Goal: Information Seeking & Learning: Learn about a topic

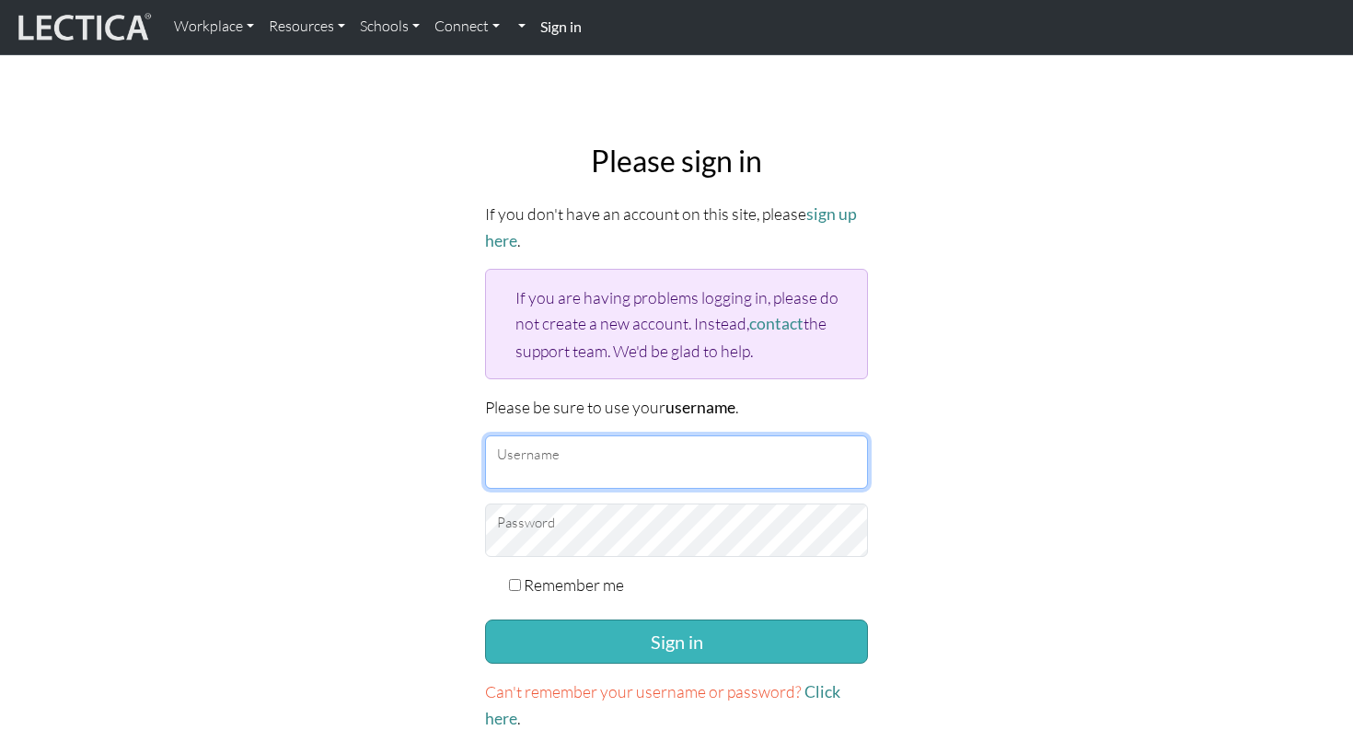
type input "kazukiyamane"
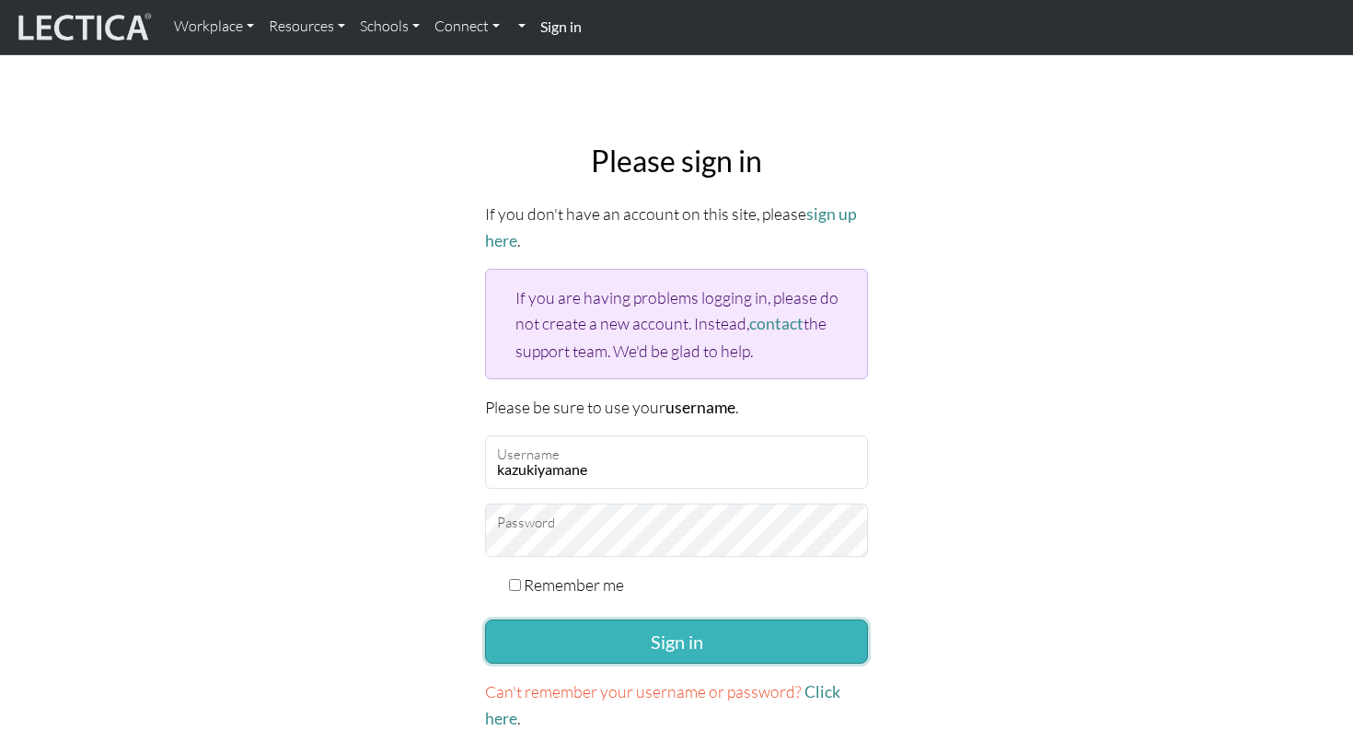
click at [621, 651] on button "Sign in" at bounding box center [676, 642] width 383 height 44
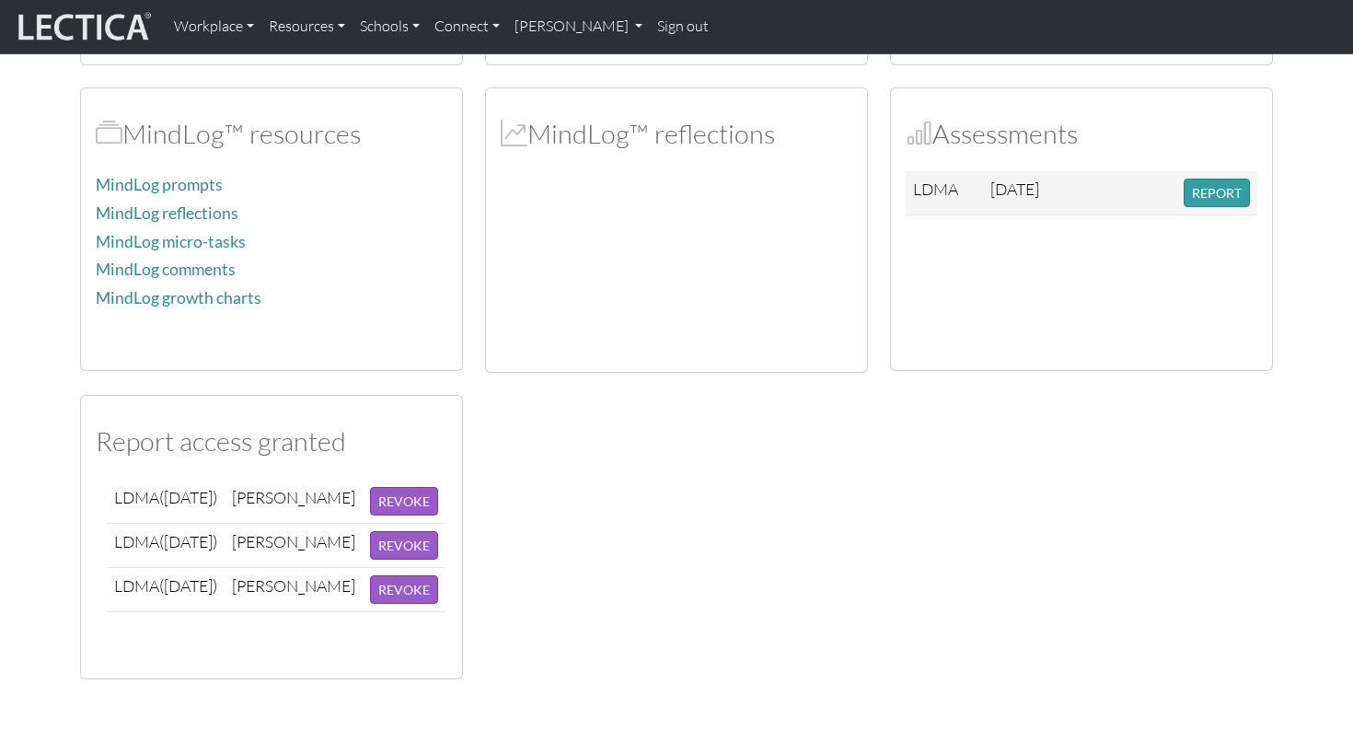
scroll to position [381, 0]
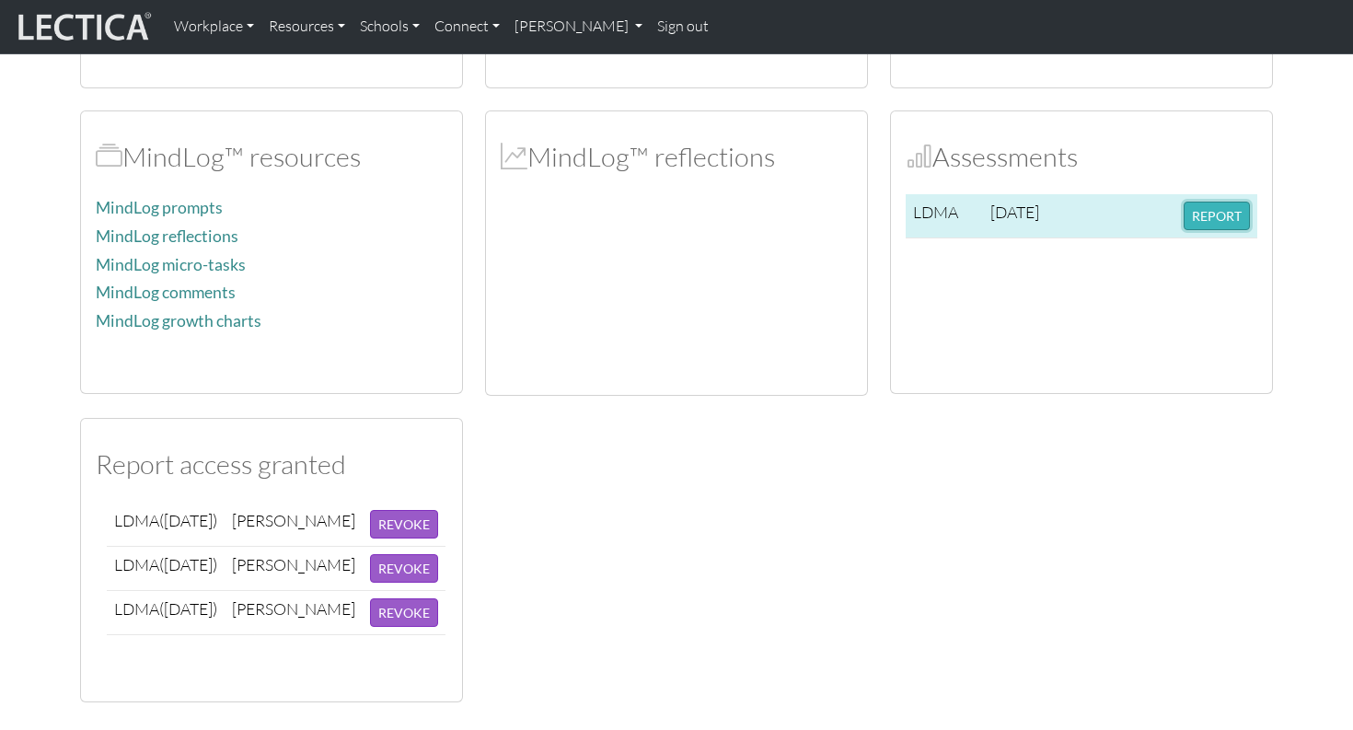
click at [1225, 225] on button "REPORT" at bounding box center [1217, 216] width 66 height 29
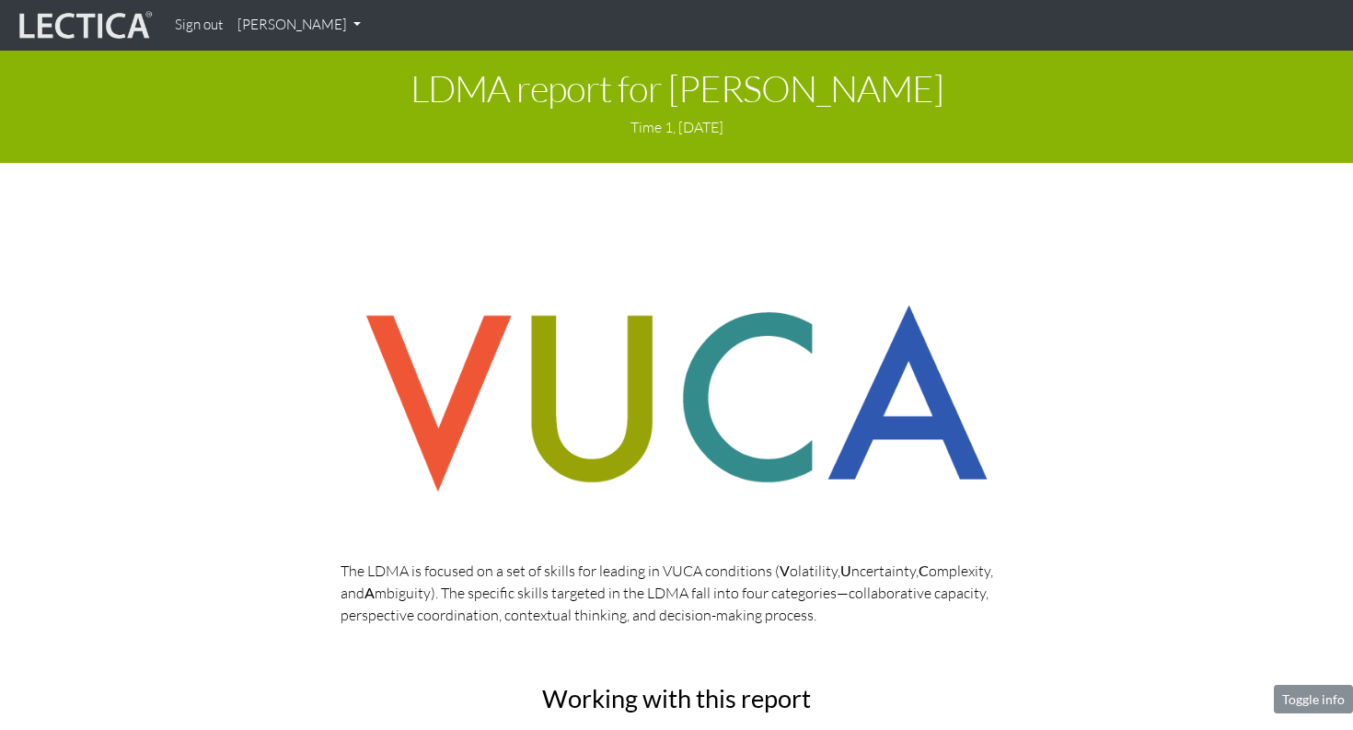
click at [1048, 161] on div "LDMA report for [PERSON_NAME] Time 1, [DATE]" at bounding box center [676, 107] width 1353 height 112
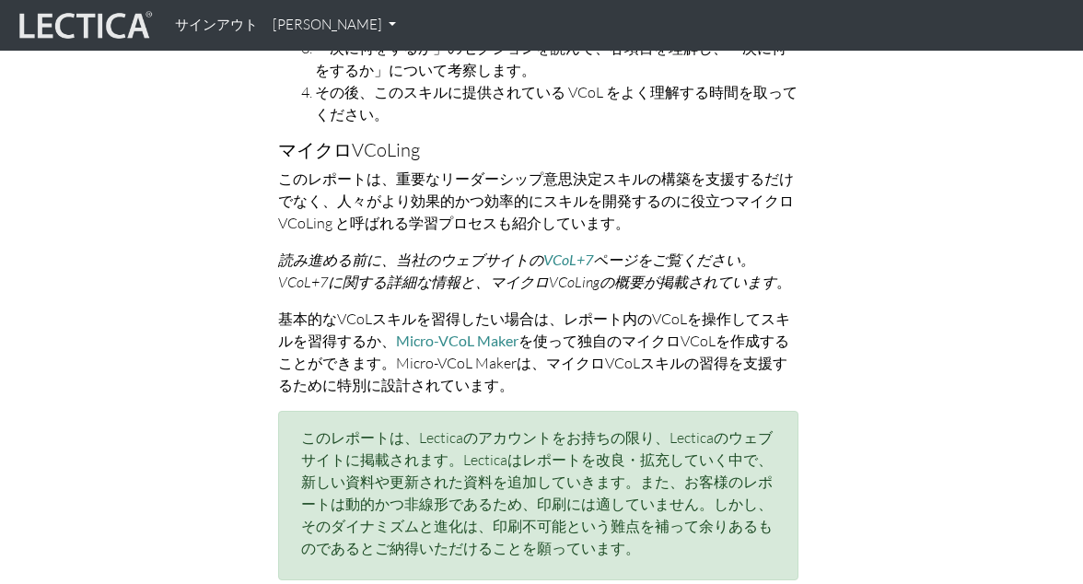
scroll to position [1118, 0]
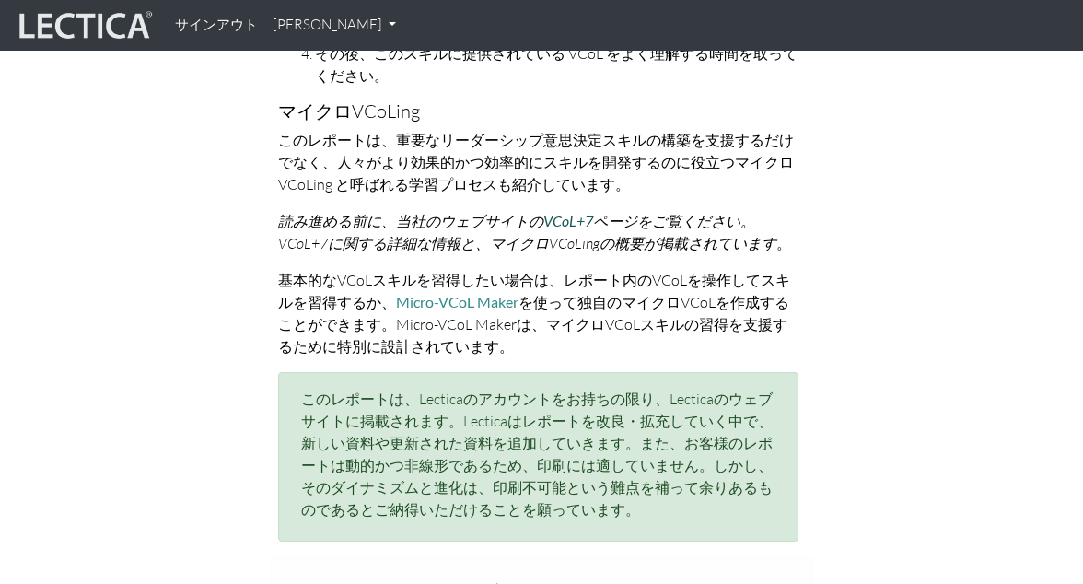
click at [572, 219] on font "VCoL+7" at bounding box center [568, 220] width 50 height 17
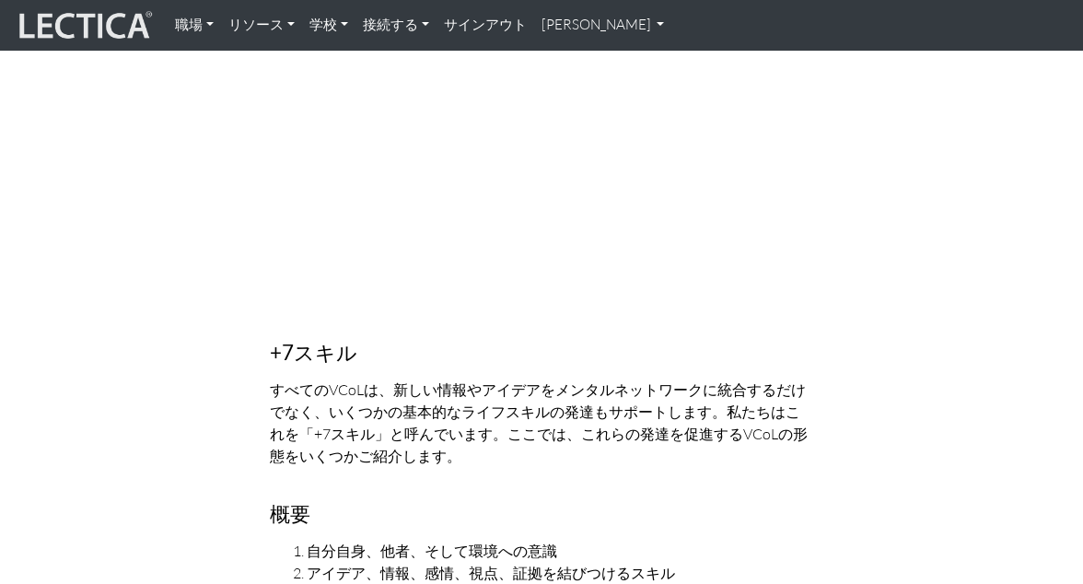
scroll to position [1160, 0]
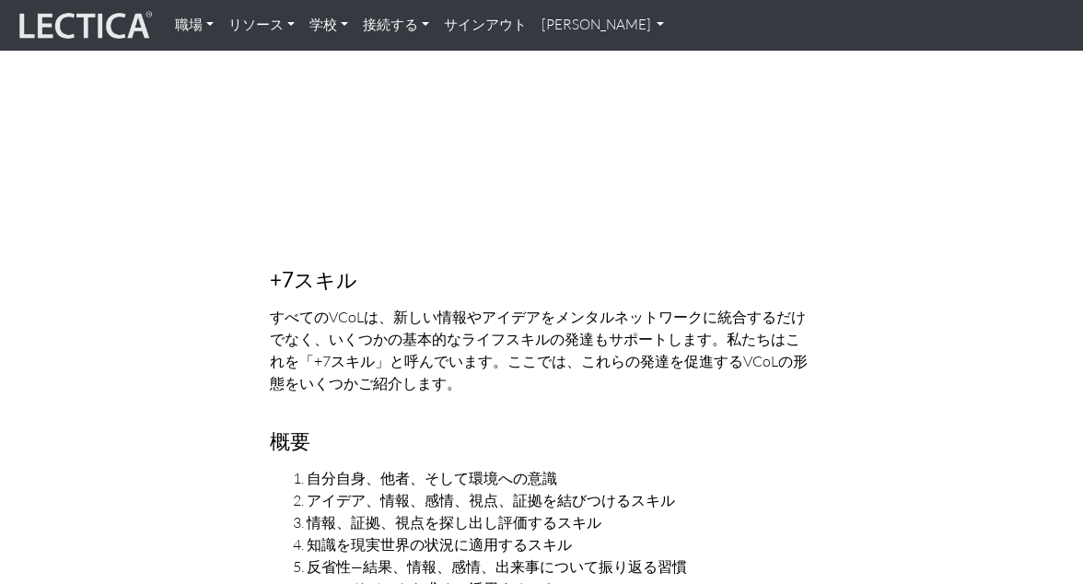
click at [674, 321] on font "すべてのVCoLは、新しい情報やアイデアをメンタルネットワークに統合するだけでなく、いくつかの基本的なライフスキルの発達もサポートします。私たちはこれを「+7…" at bounding box center [539, 350] width 538 height 85
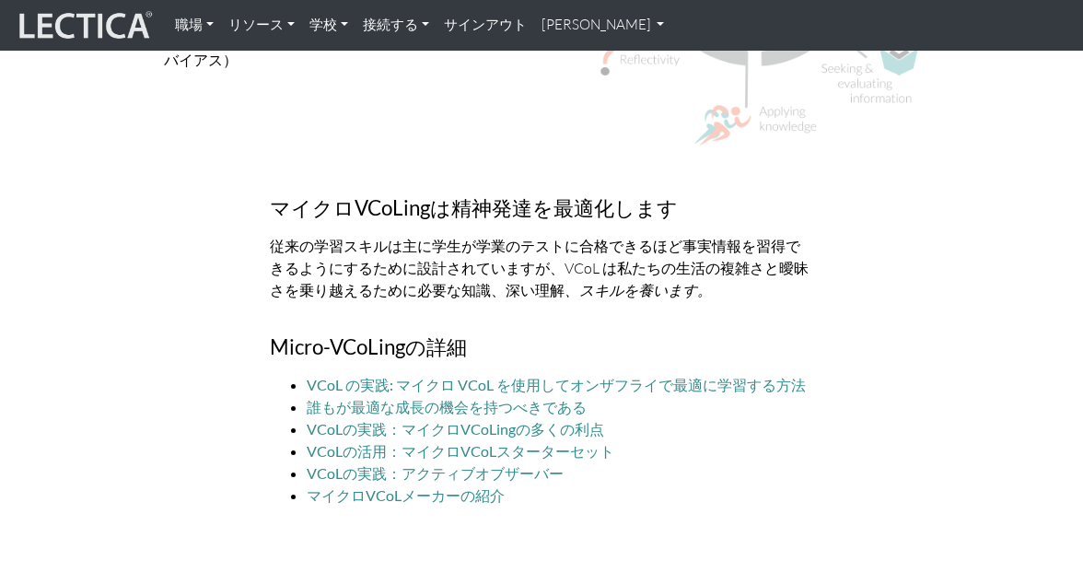
scroll to position [4907, 0]
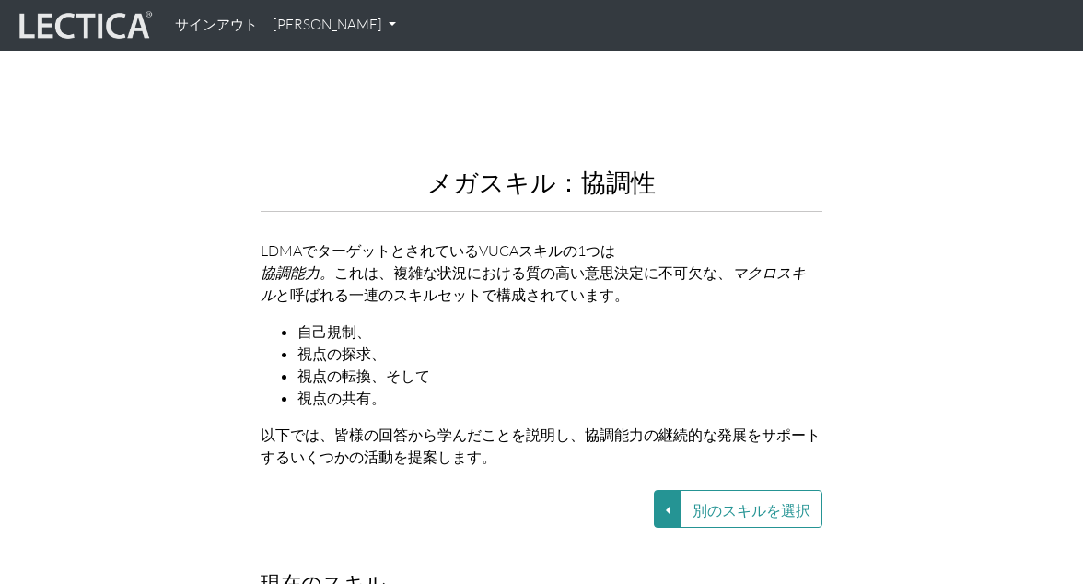
scroll to position [2083, 0]
click at [674, 510] on button "別のスキルを選択" at bounding box center [668, 507] width 28 height 38
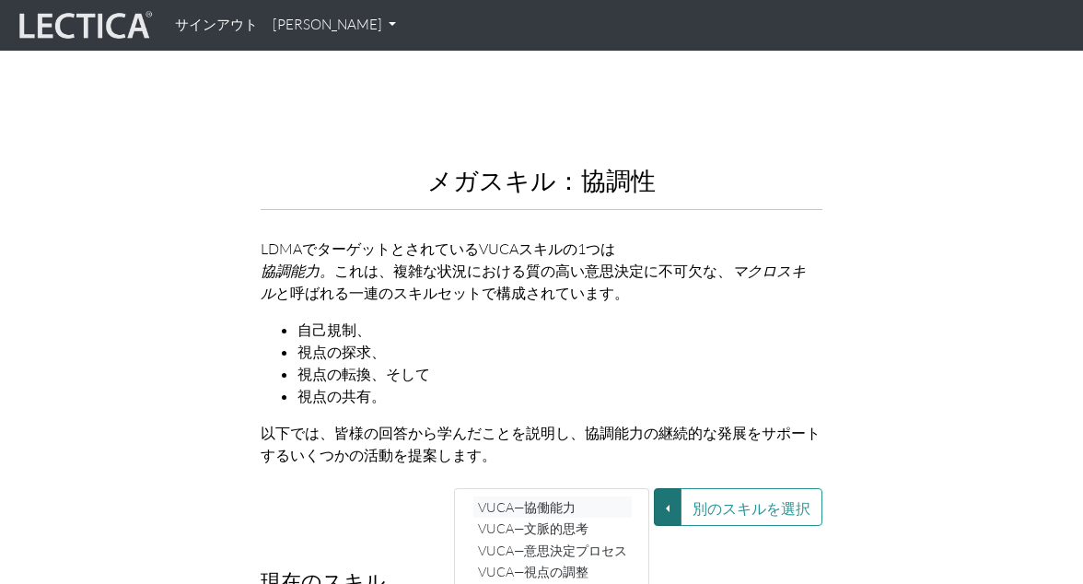
click at [617, 504] on link "VUCA—協働能力" at bounding box center [552, 506] width 158 height 21
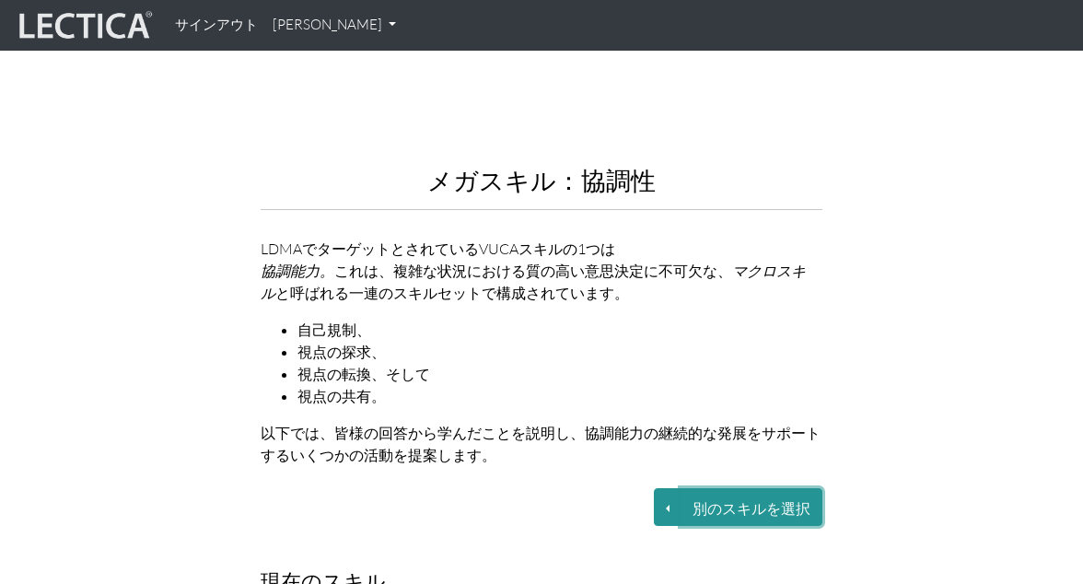
click at [683, 493] on button "別のスキルを選択" at bounding box center [751, 507] width 142 height 38
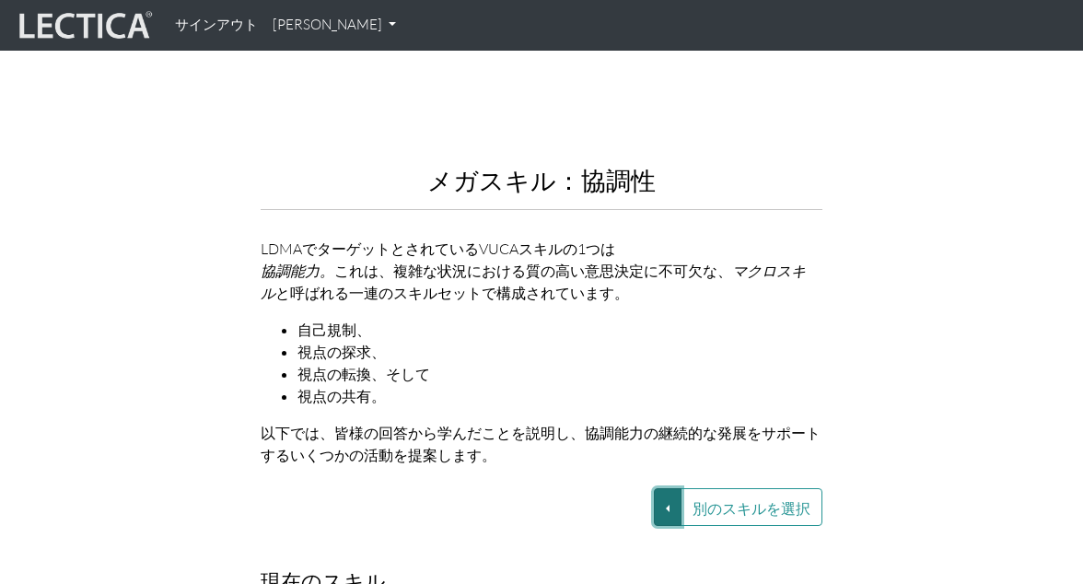
click at [664, 499] on button "別のスキルを選択" at bounding box center [668, 507] width 28 height 38
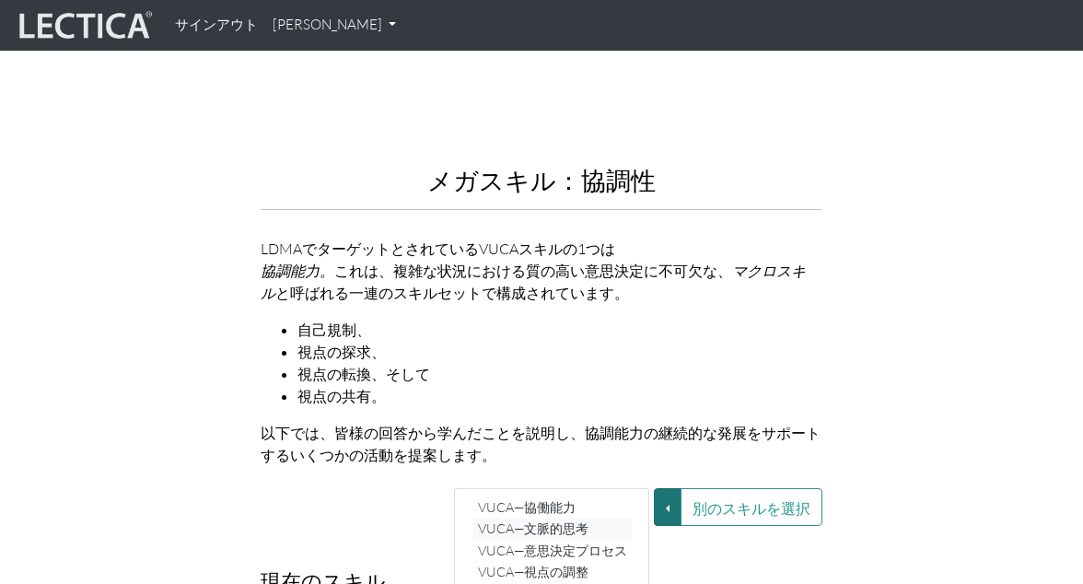
click at [582, 527] on font "VUCA—文脈的思考" at bounding box center [533, 528] width 110 height 16
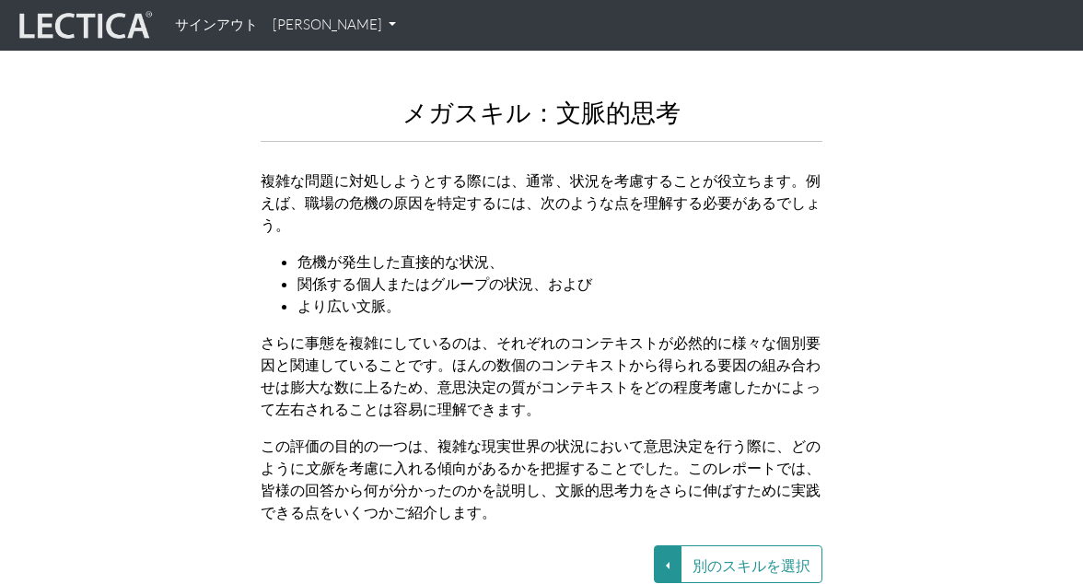
scroll to position [2187, 0]
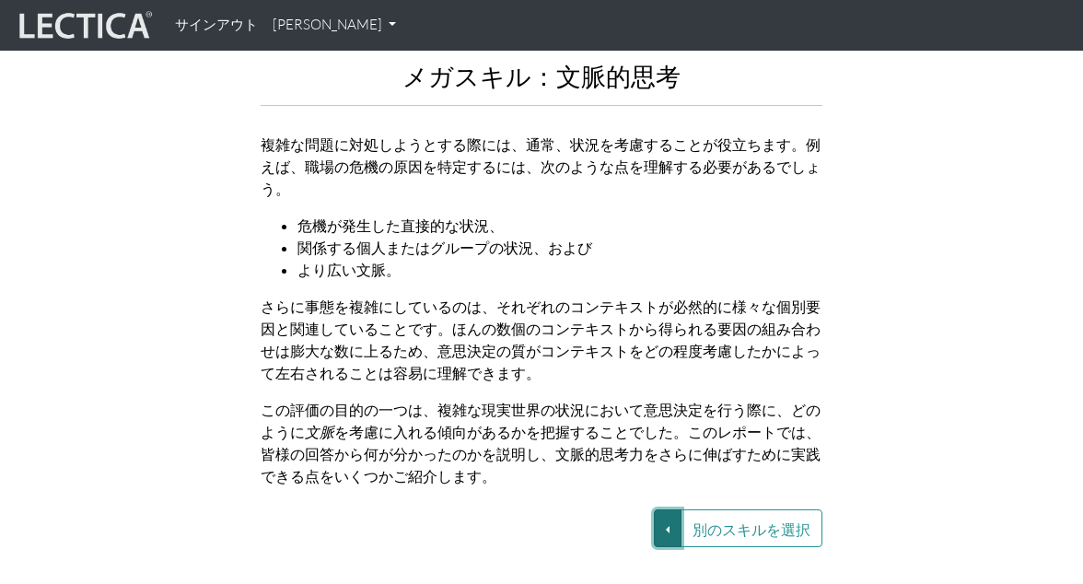
click at [672, 517] on button "別のスキルを選択" at bounding box center [668, 528] width 28 height 38
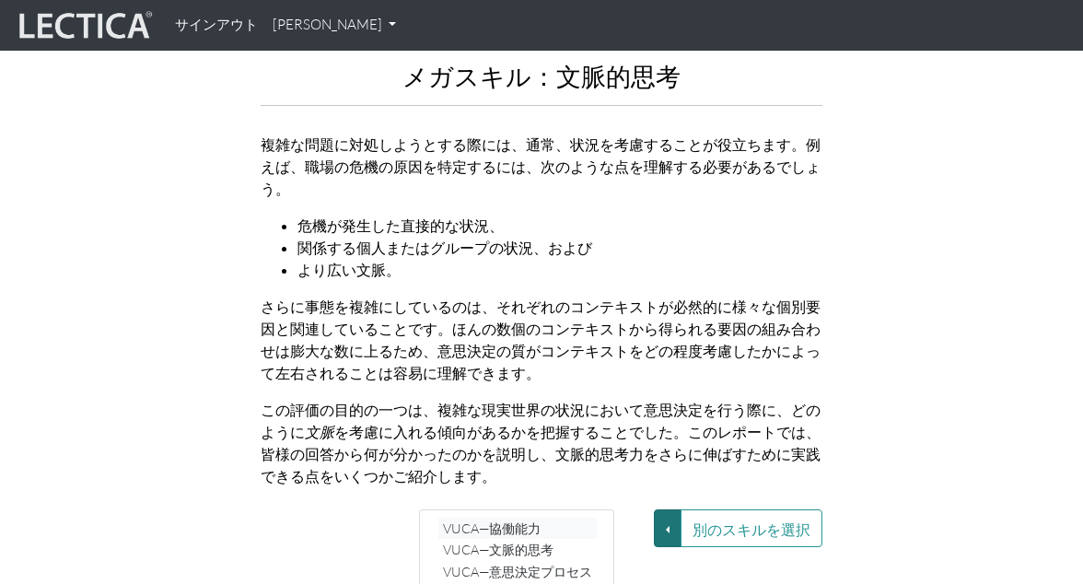
click at [524, 521] on font "VUCA—協働能力" at bounding box center [492, 528] width 98 height 16
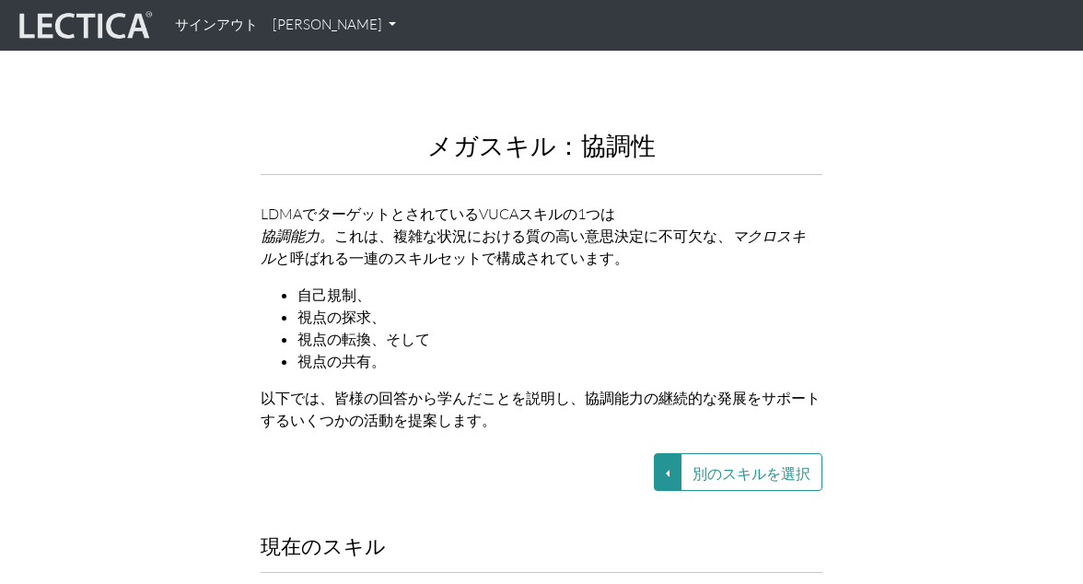
scroll to position [2143, 0]
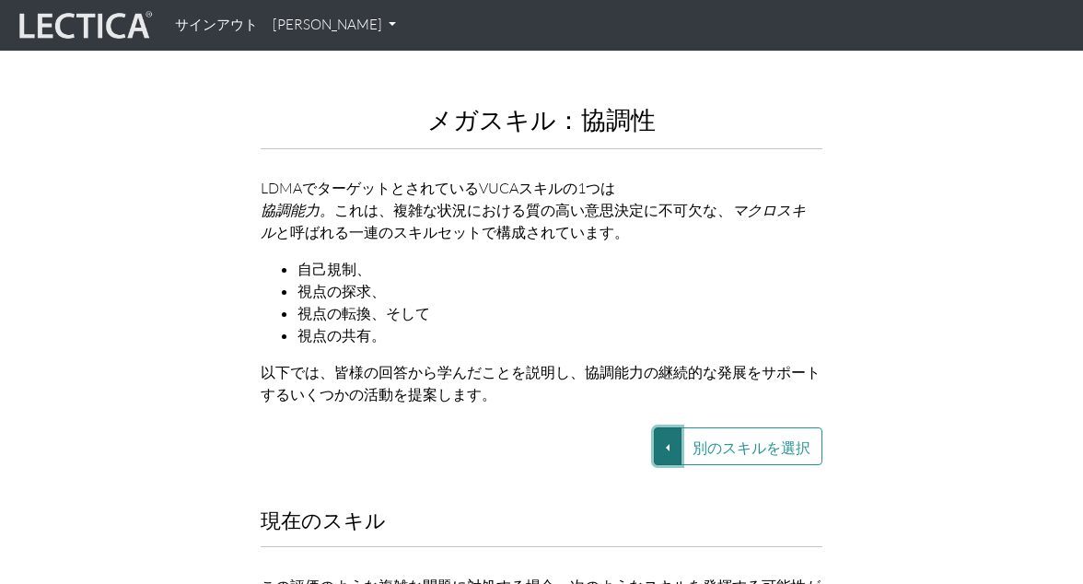
click at [671, 442] on button "別のスキルを選択" at bounding box center [668, 446] width 28 height 38
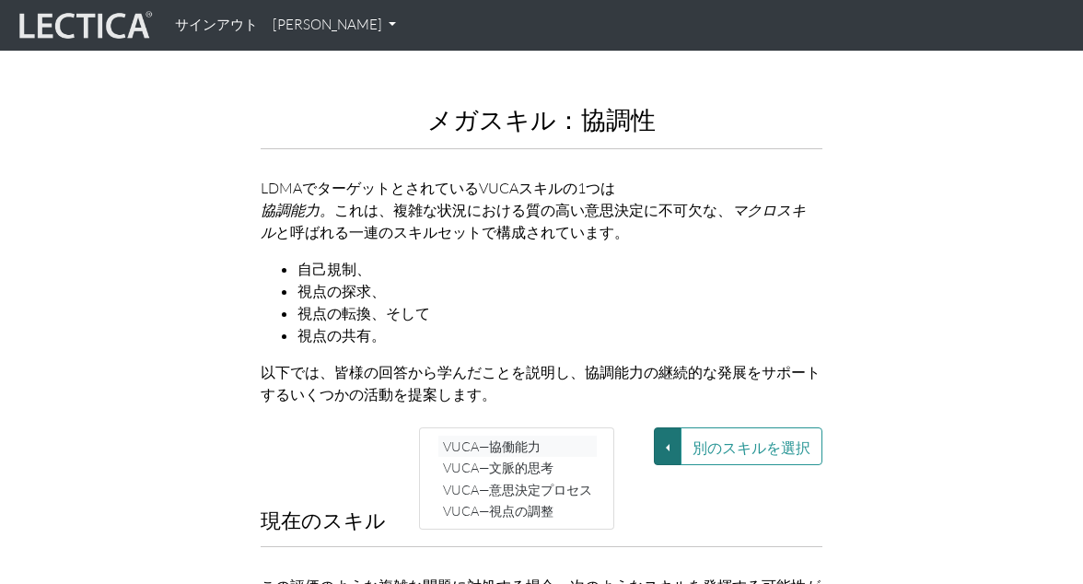
click at [513, 451] on font "VUCA—協働能力" at bounding box center [492, 446] width 98 height 16
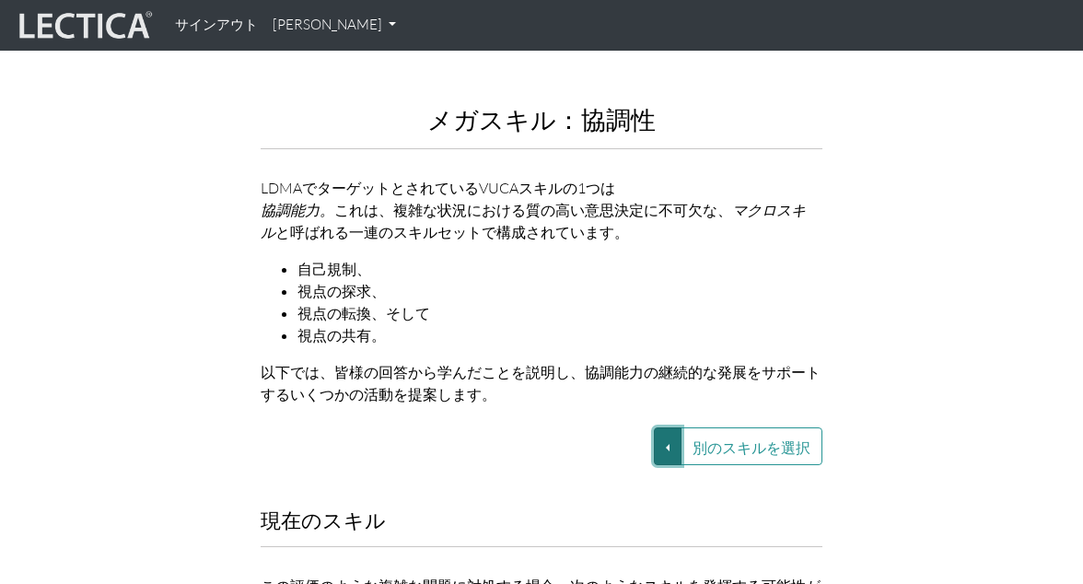
click at [667, 445] on button "別のスキルを選択" at bounding box center [668, 446] width 28 height 38
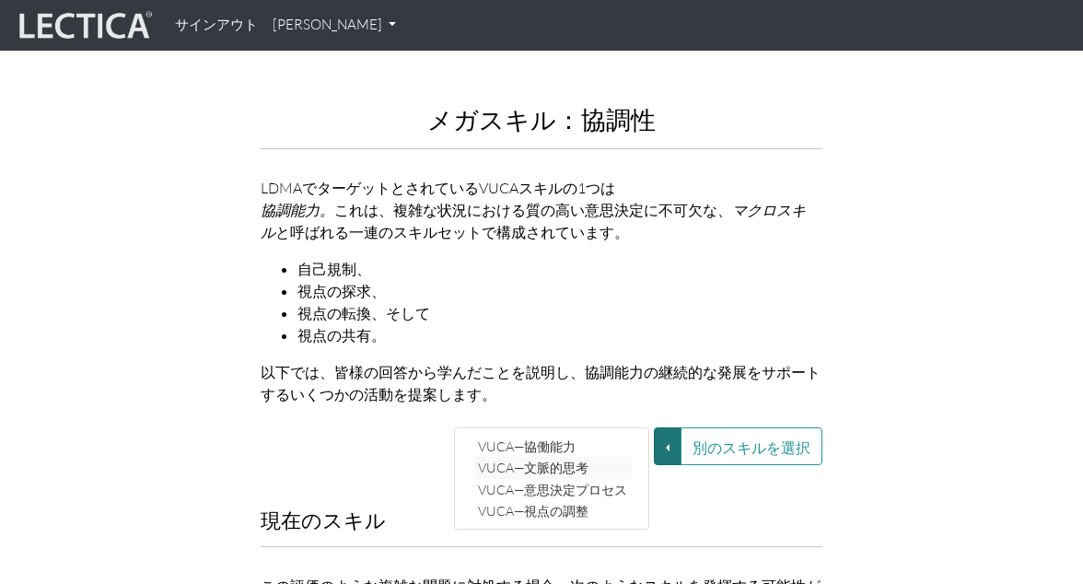
click at [561, 463] on font "VUCA—文脈的思考" at bounding box center [533, 467] width 110 height 16
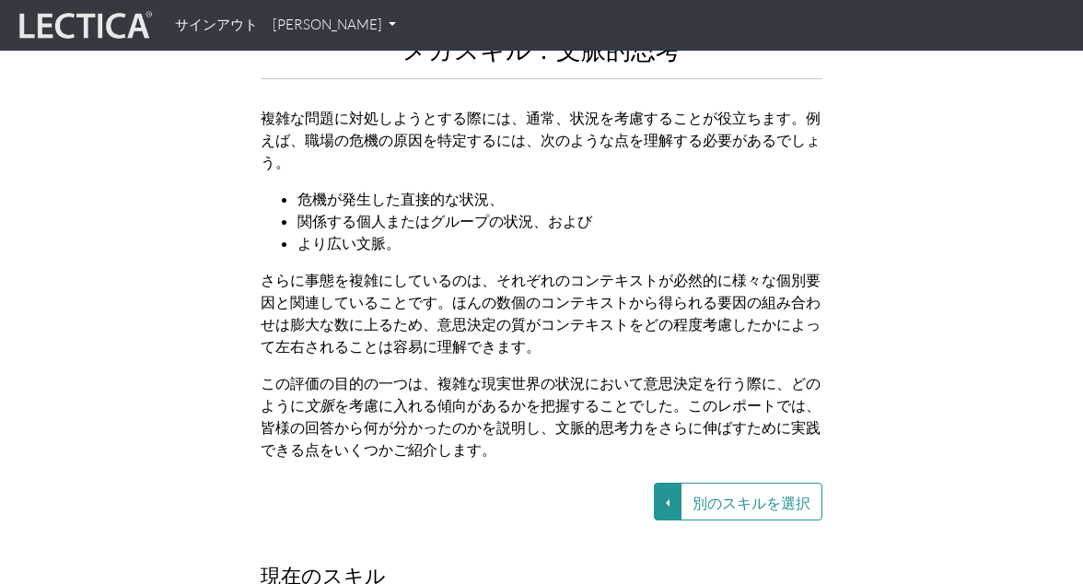
scroll to position [2229, 0]
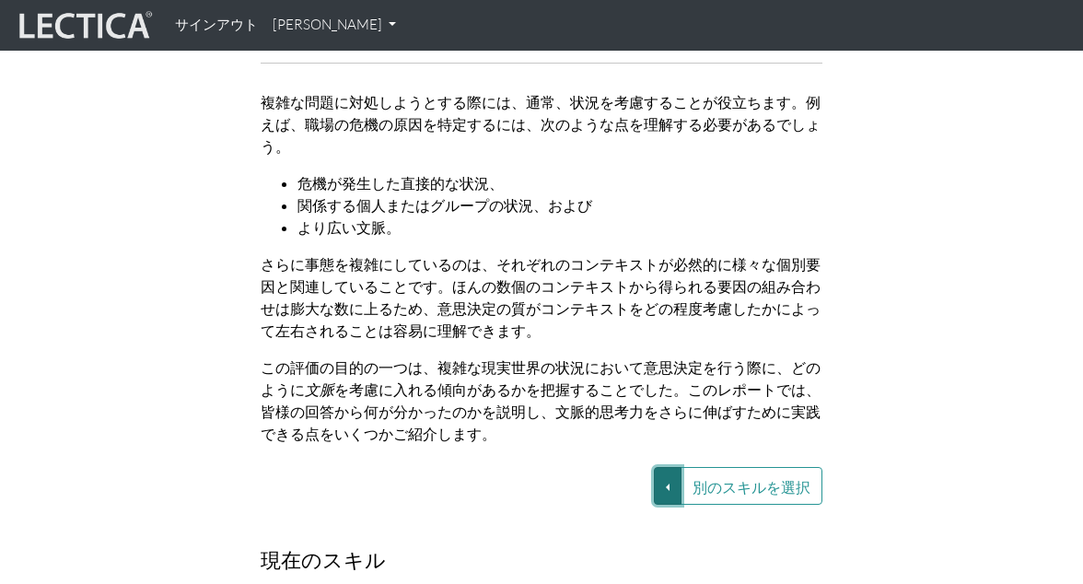
click at [669, 485] on button "別のスキルを選択" at bounding box center [668, 486] width 28 height 38
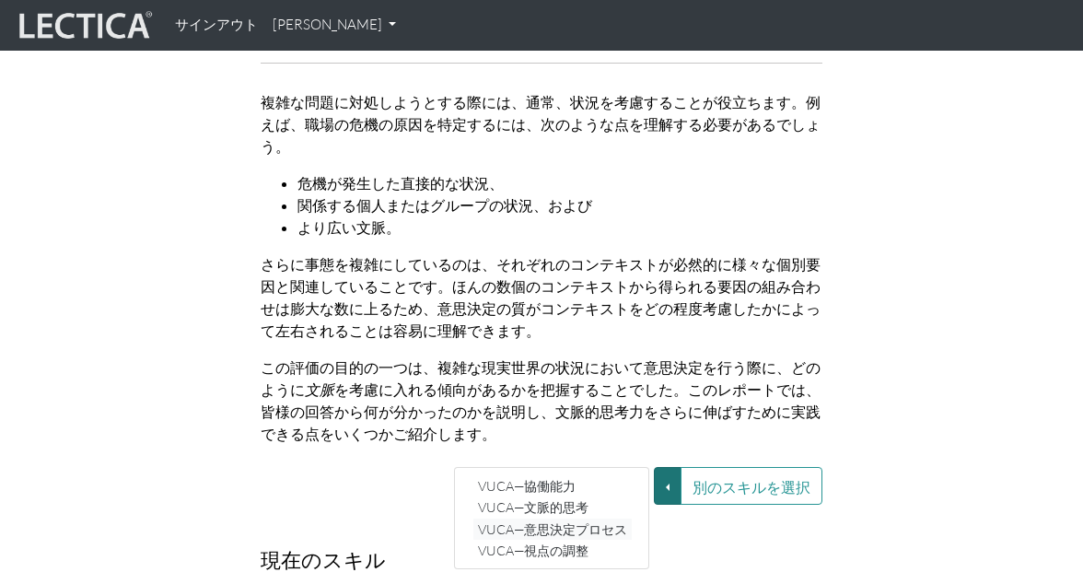
click at [593, 528] on font "VUCA—意思決定プロセス" at bounding box center [552, 528] width 149 height 16
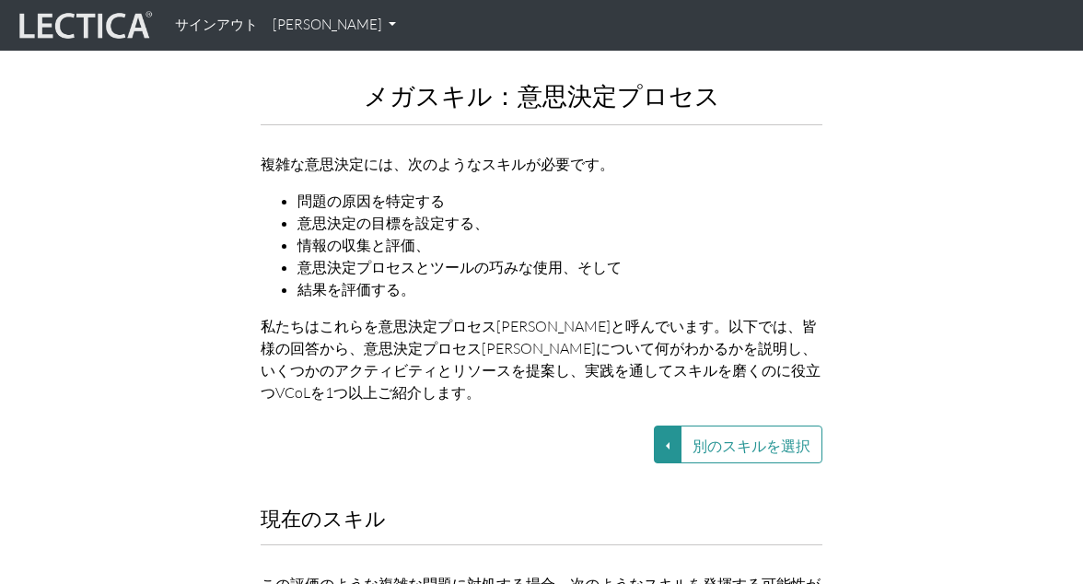
scroll to position [2151, 0]
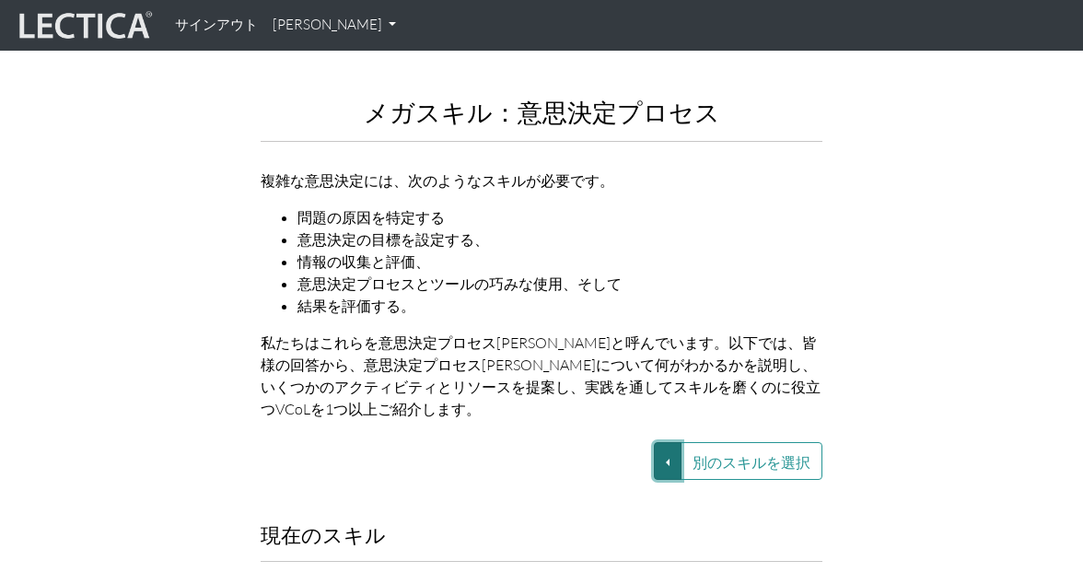
click at [661, 453] on button "別のスキルを選択" at bounding box center [668, 461] width 28 height 38
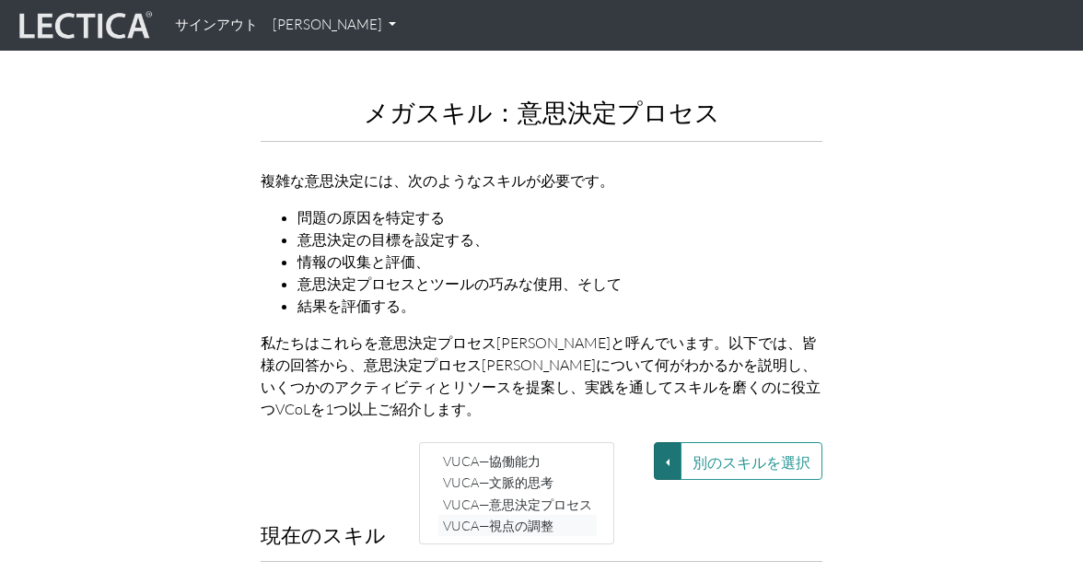
click at [545, 517] on font "VUCA—視点の調整" at bounding box center [498, 525] width 110 height 16
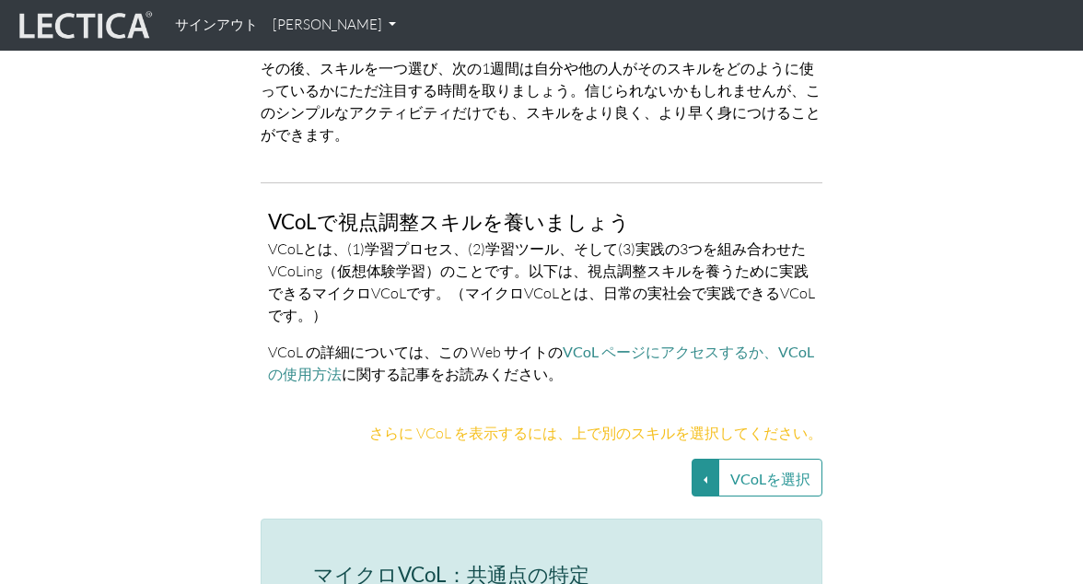
scroll to position [4066, 0]
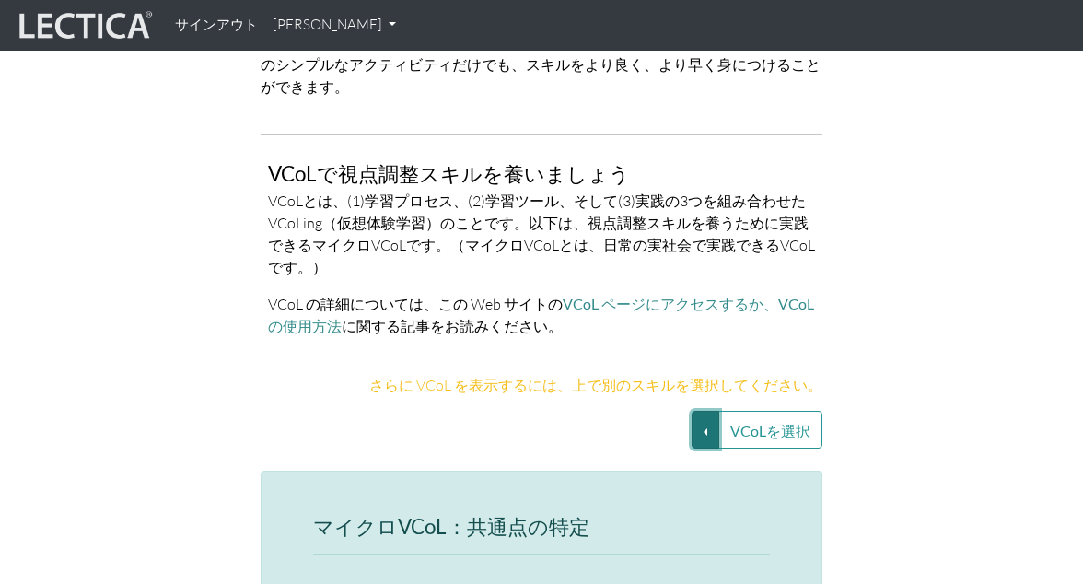
click at [706, 436] on button "VCoLを選択" at bounding box center [705, 430] width 28 height 38
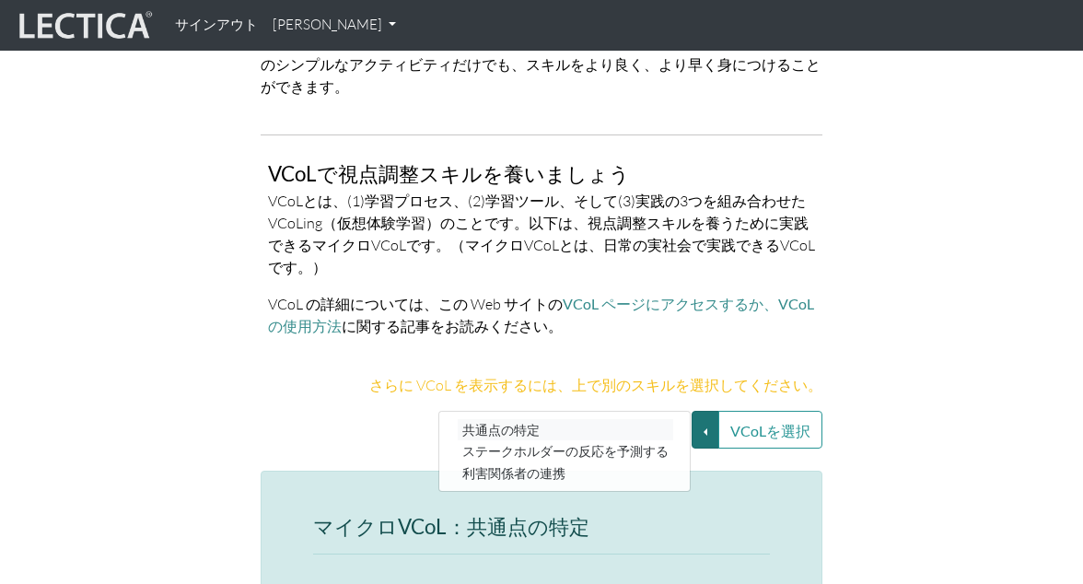
click at [636, 429] on link "共通点の特定" at bounding box center [565, 429] width 215 height 21
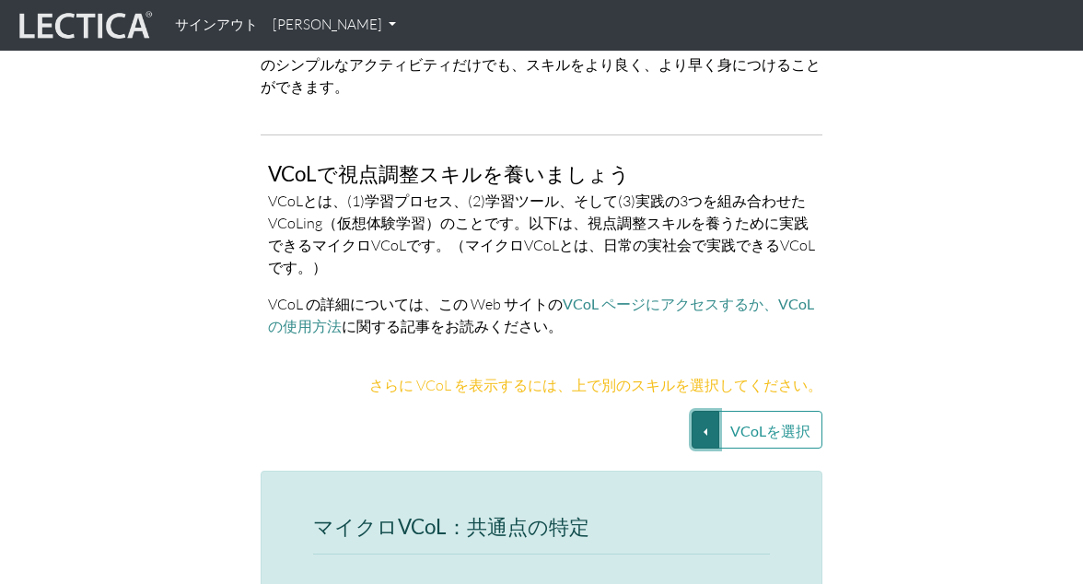
click at [694, 426] on button "VCoLを選択" at bounding box center [705, 430] width 28 height 38
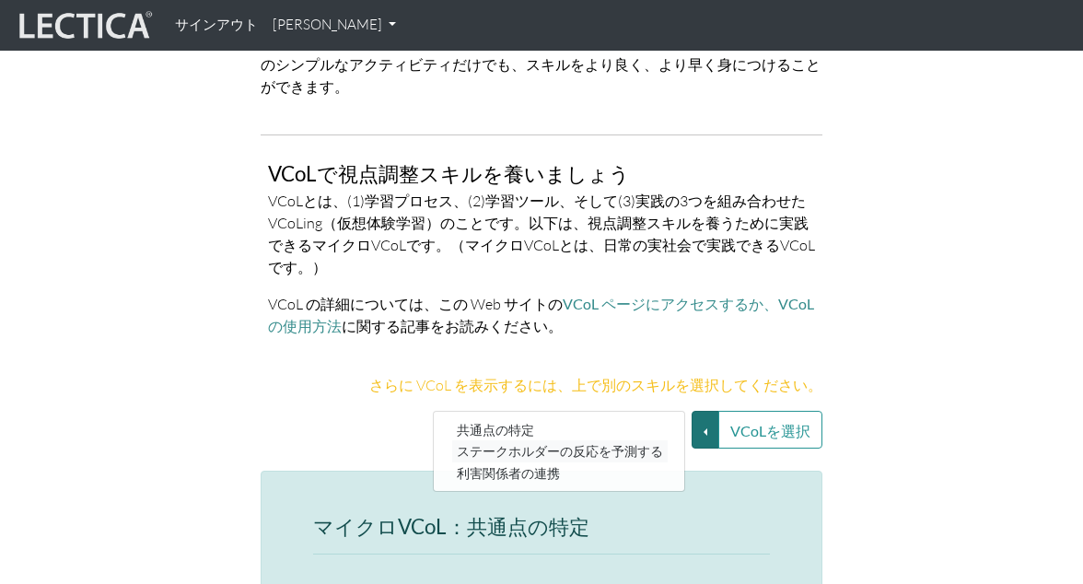
click at [610, 445] on font "ステークホルダーの反応を予測する" at bounding box center [560, 451] width 206 height 16
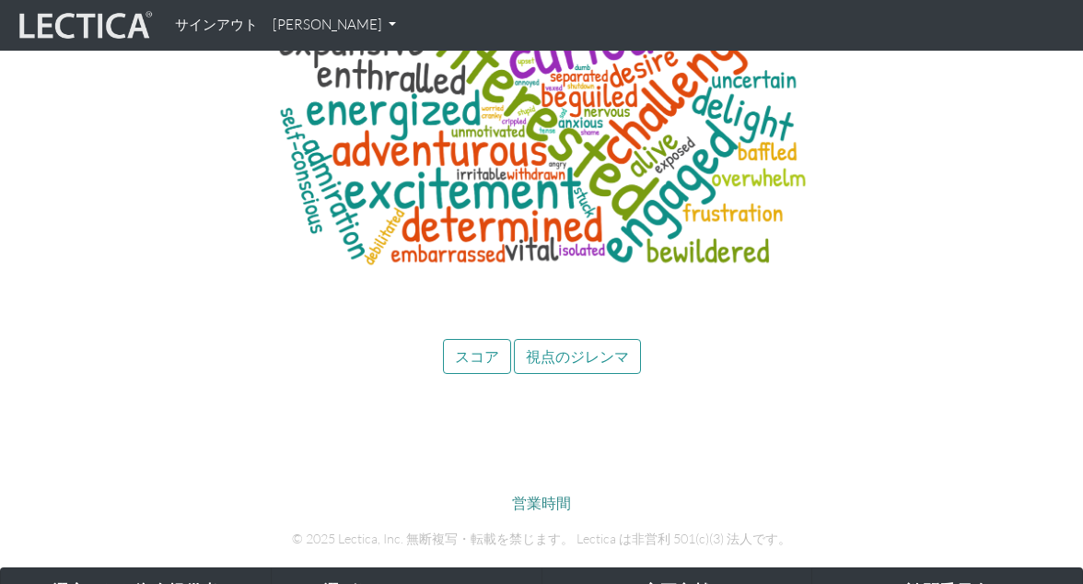
scroll to position [7971, 0]
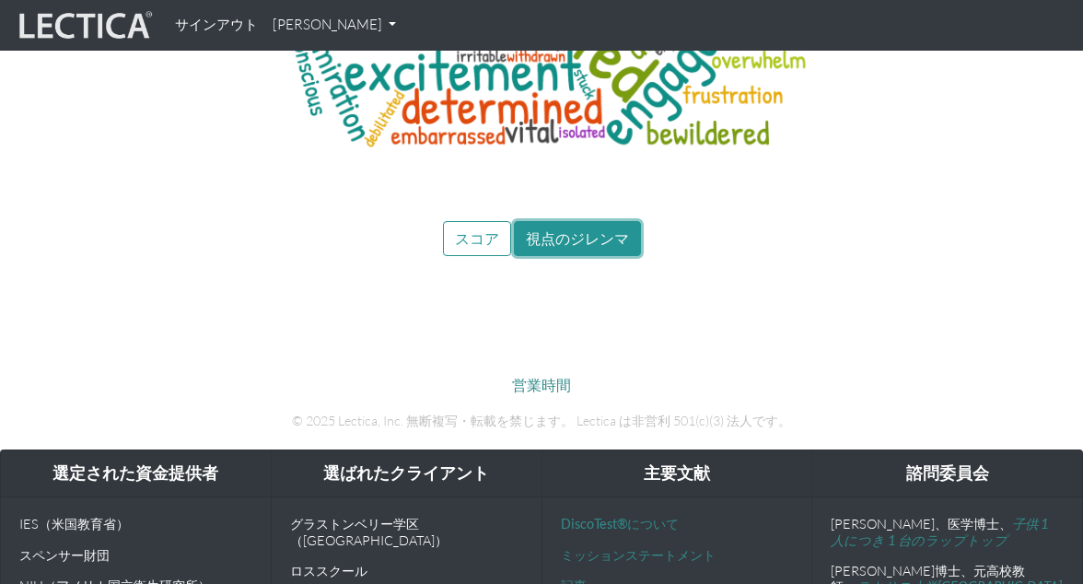
click at [553, 235] on font "視点のジレンマ" at bounding box center [577, 237] width 103 height 17
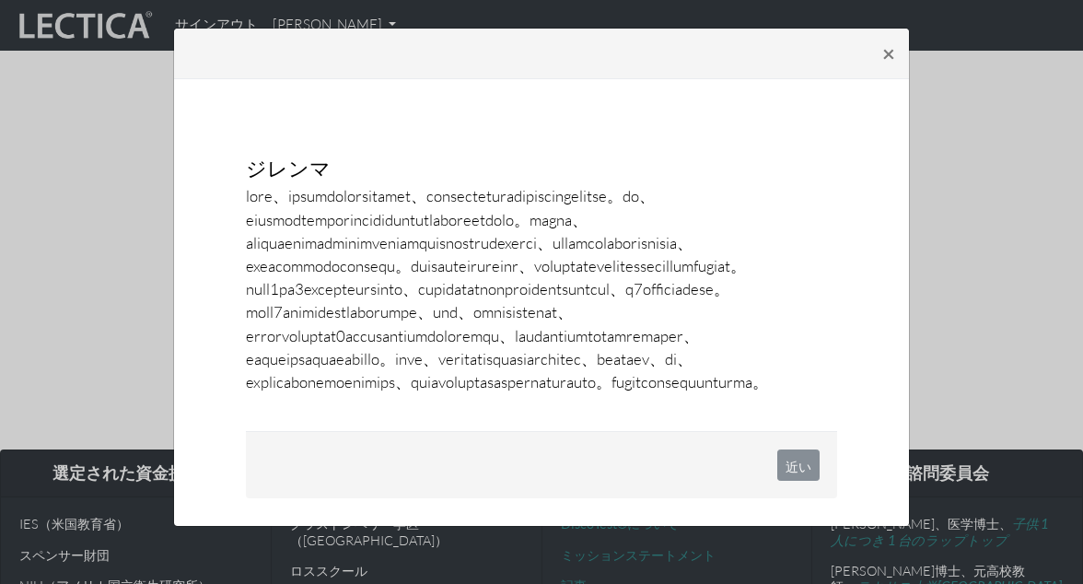
scroll to position [81, 0]
click at [776, 498] on div "近い" at bounding box center [541, 464] width 591 height 67
click at [791, 481] on button "近い" at bounding box center [798, 464] width 42 height 31
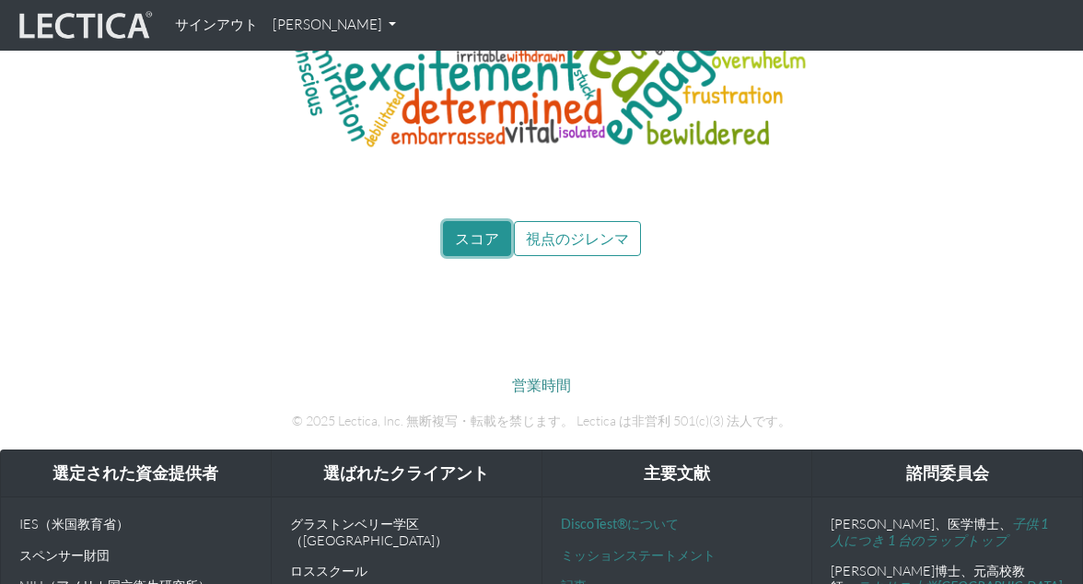
click at [487, 233] on font "スコア" at bounding box center [477, 237] width 44 height 17
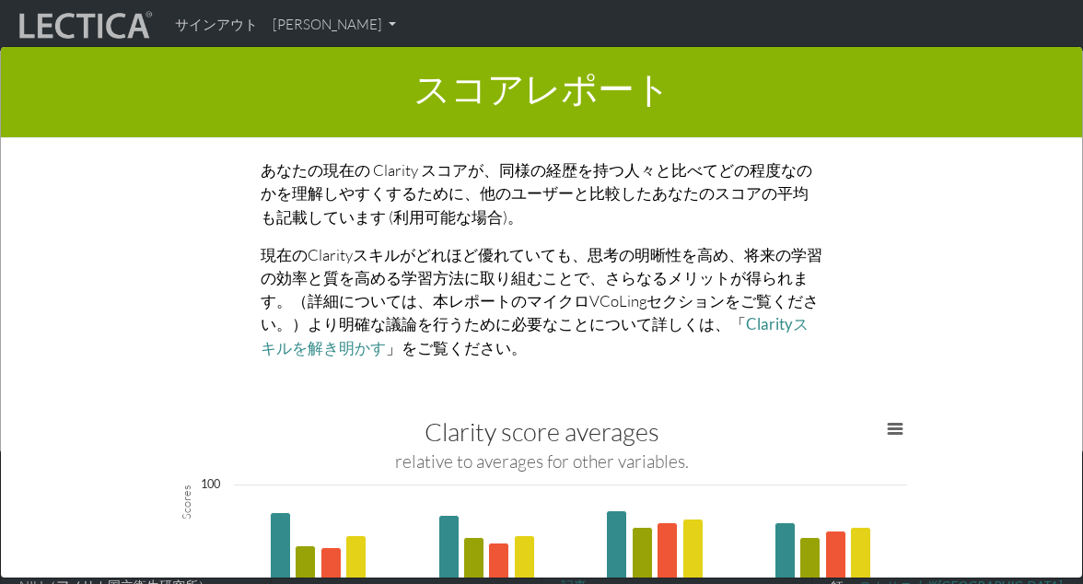
scroll to position [1964, 0]
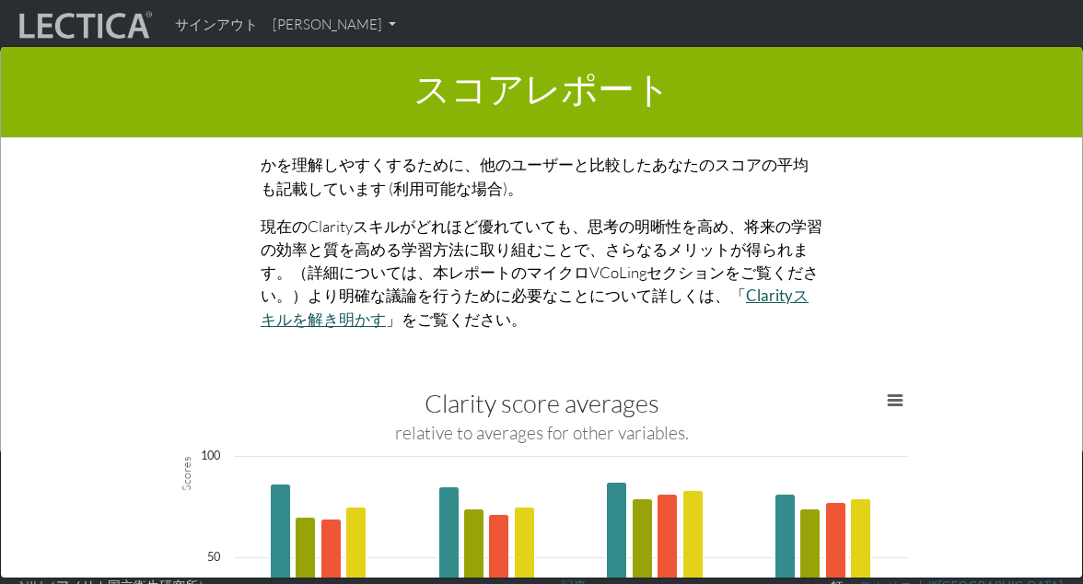
click at [759, 291] on font "Clarityスキルを解き明かす" at bounding box center [535, 306] width 548 height 42
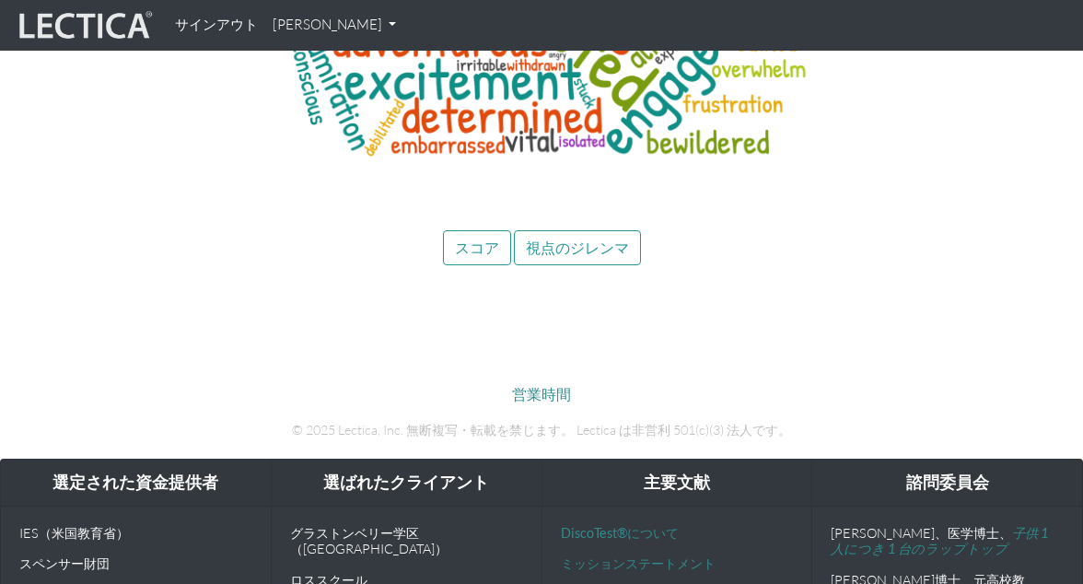
scroll to position [9546, 0]
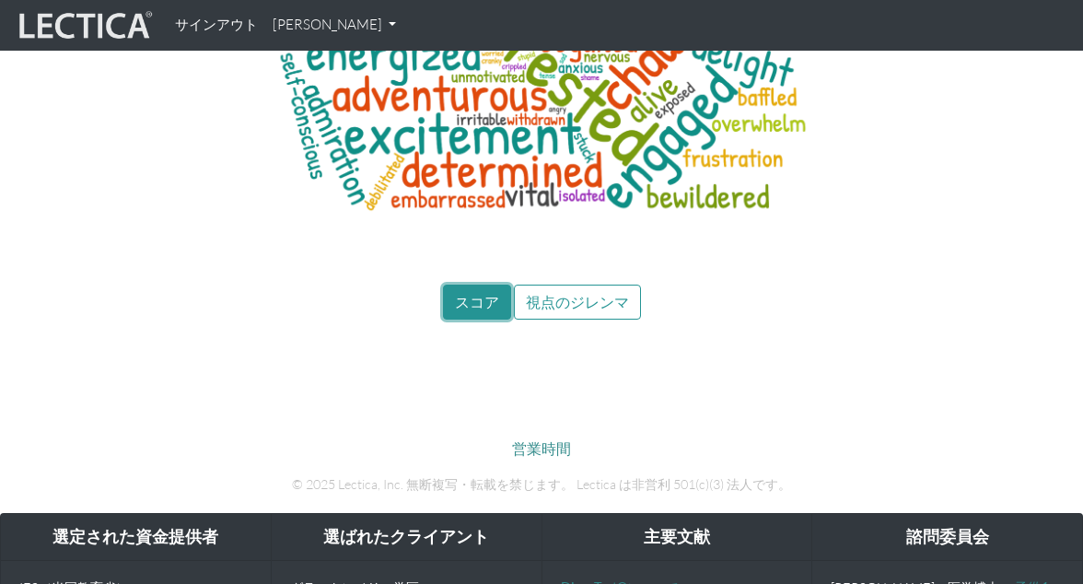
click at [468, 293] on font "スコア" at bounding box center [477, 301] width 44 height 17
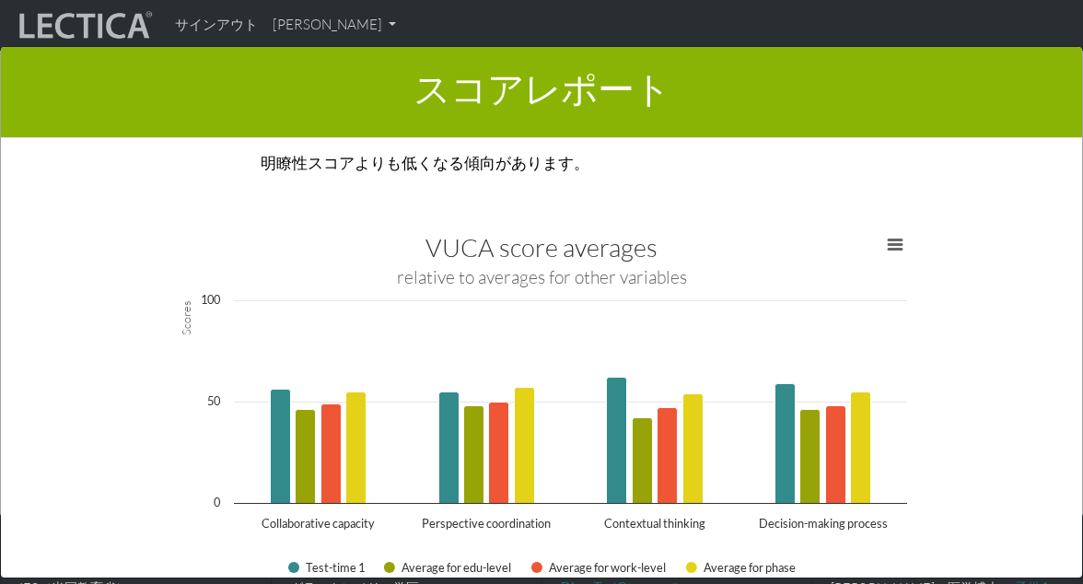
scroll to position [3195, 0]
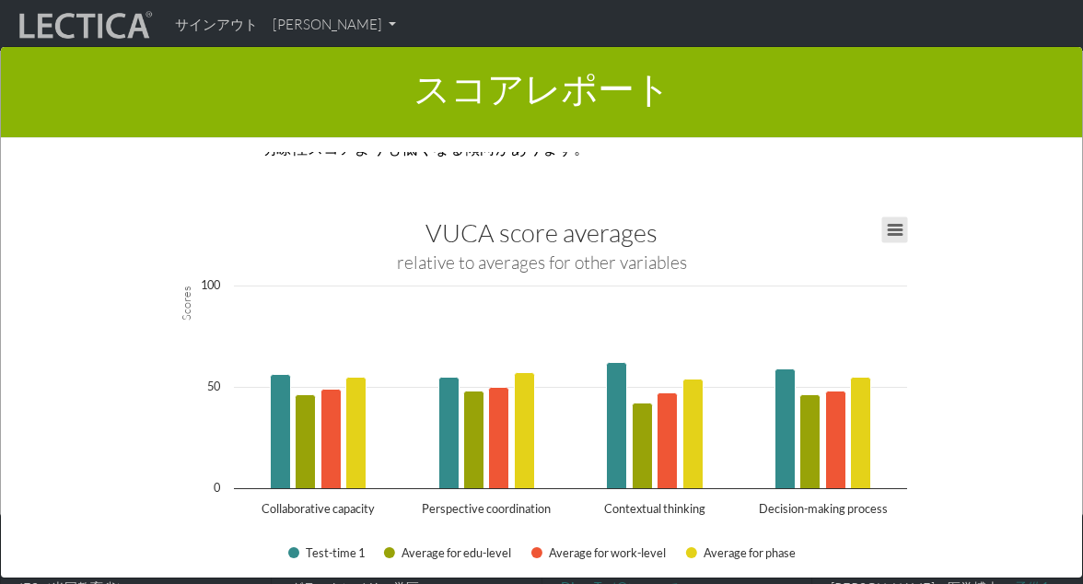
click at [889, 227] on button "チャートメニューを表示、VUCAスコアの平均" at bounding box center [895, 230] width 26 height 26
click at [180, 415] on rect "インタラクティブチャート" at bounding box center [541, 396] width 749 height 368
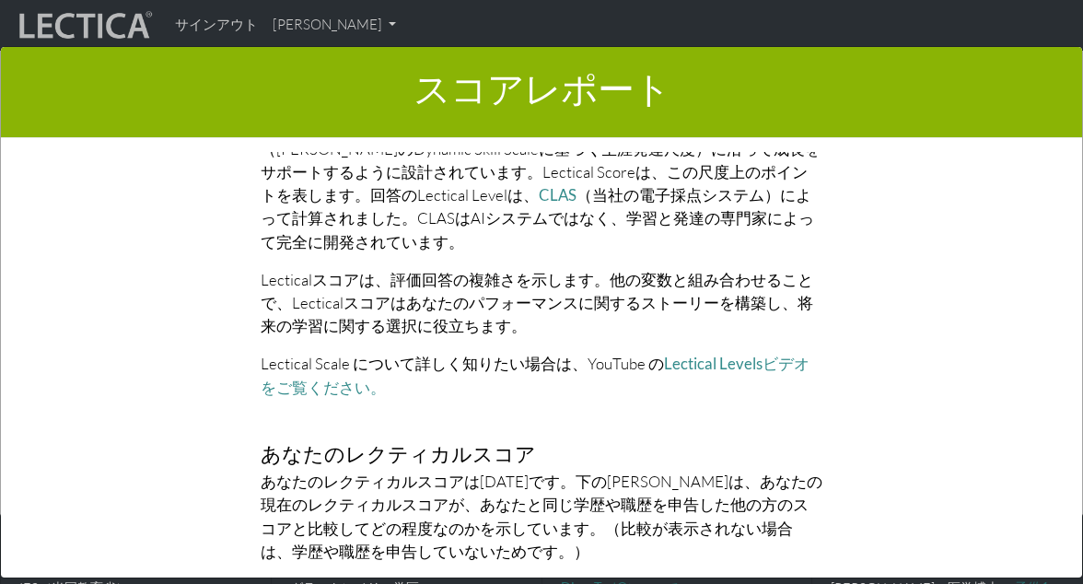
scroll to position [3834, 0]
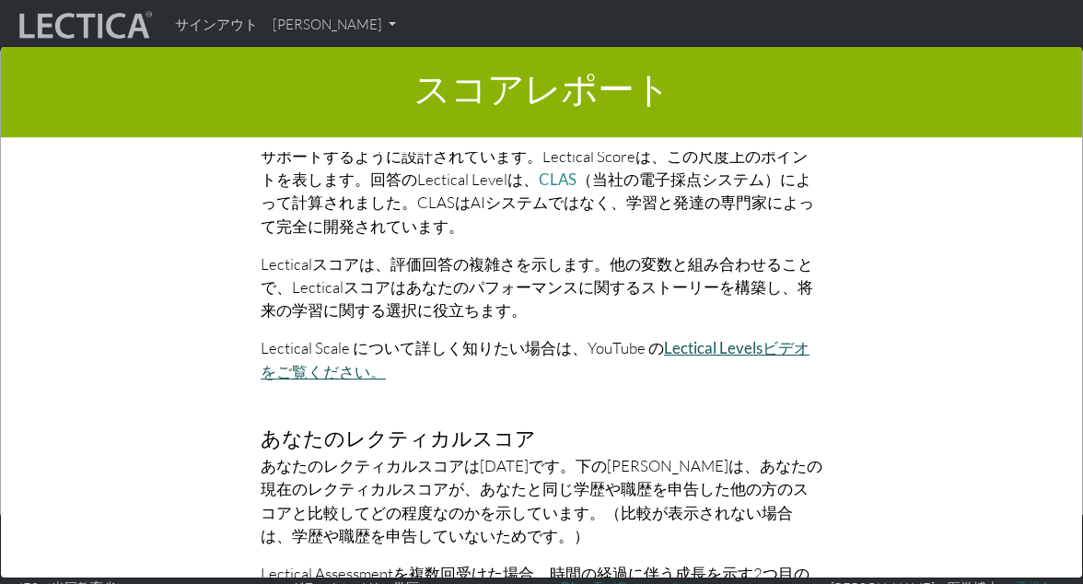
click at [681, 342] on font "Lectical Levelsビデオをご覧ください。" at bounding box center [535, 359] width 549 height 42
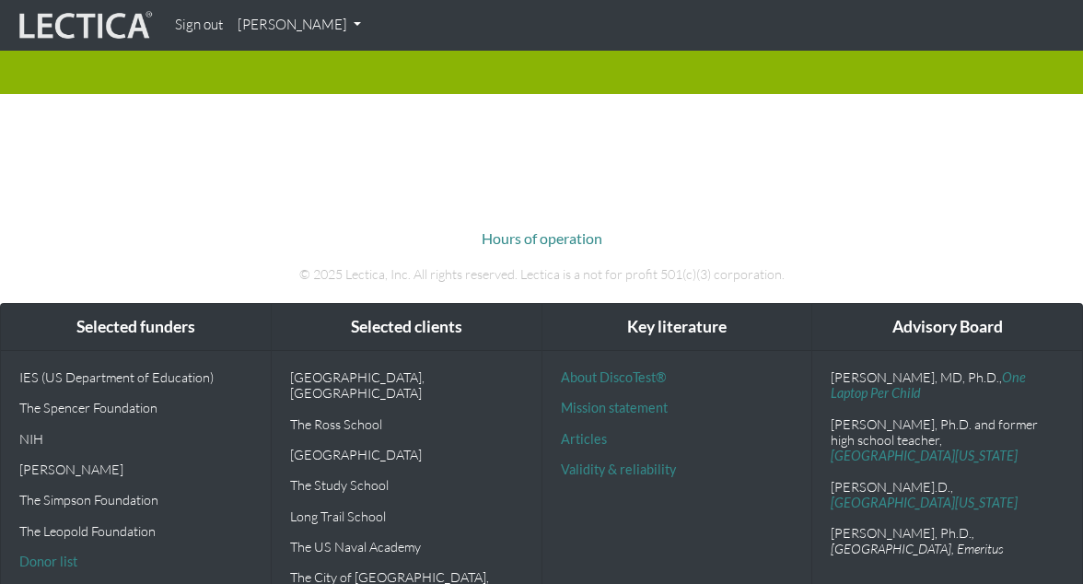
scroll to position [49, 0]
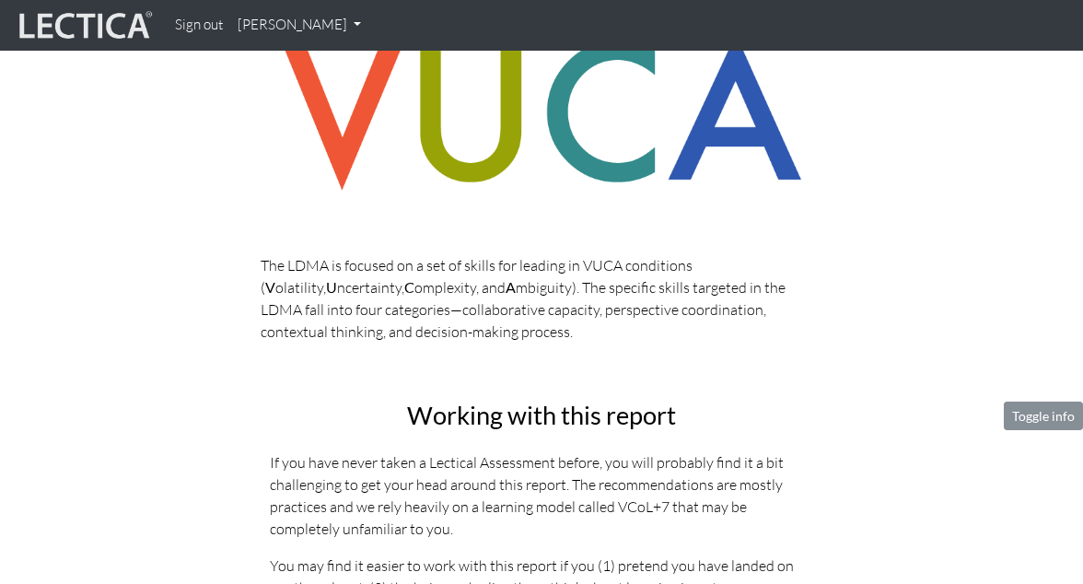
scroll to position [305, 0]
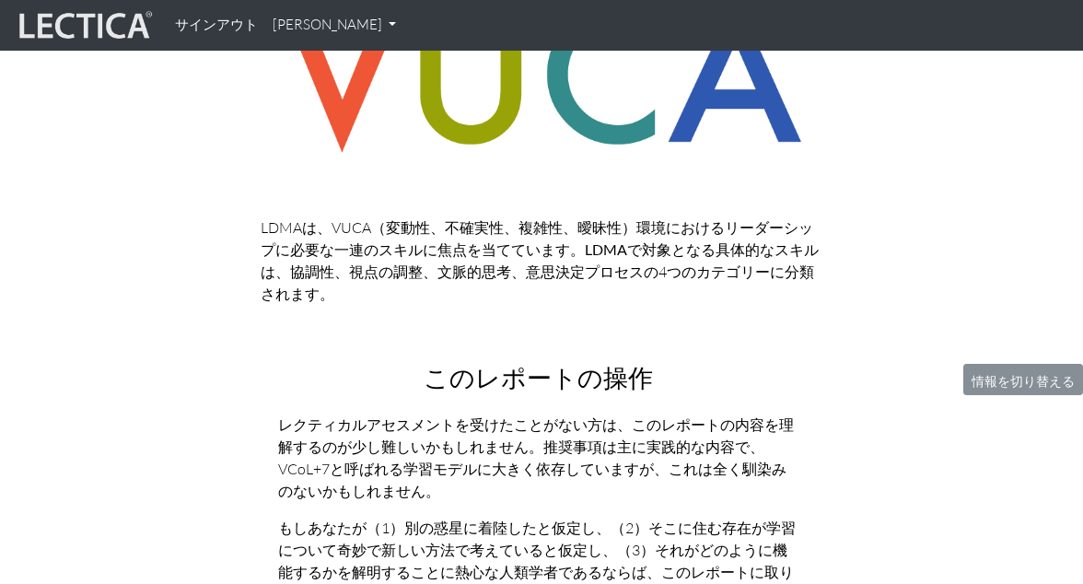
click at [427, 279] on font "なスキルは、協調性、視点の調整、文脈的思考、意思決定プロセスの4つのカテゴリーに分類されます。" at bounding box center [540, 271] width 558 height 63
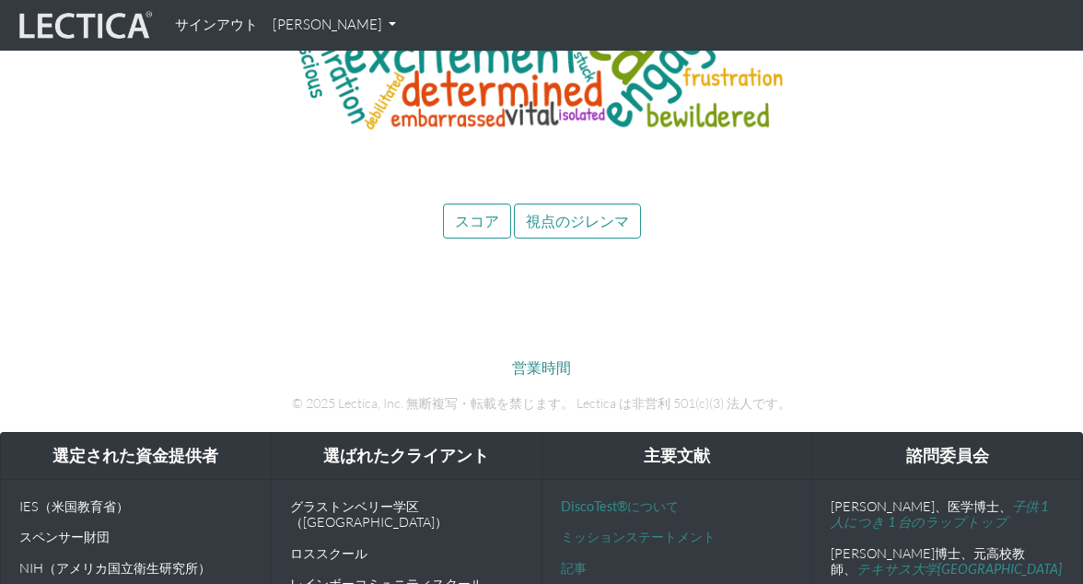
scroll to position [9500, 0]
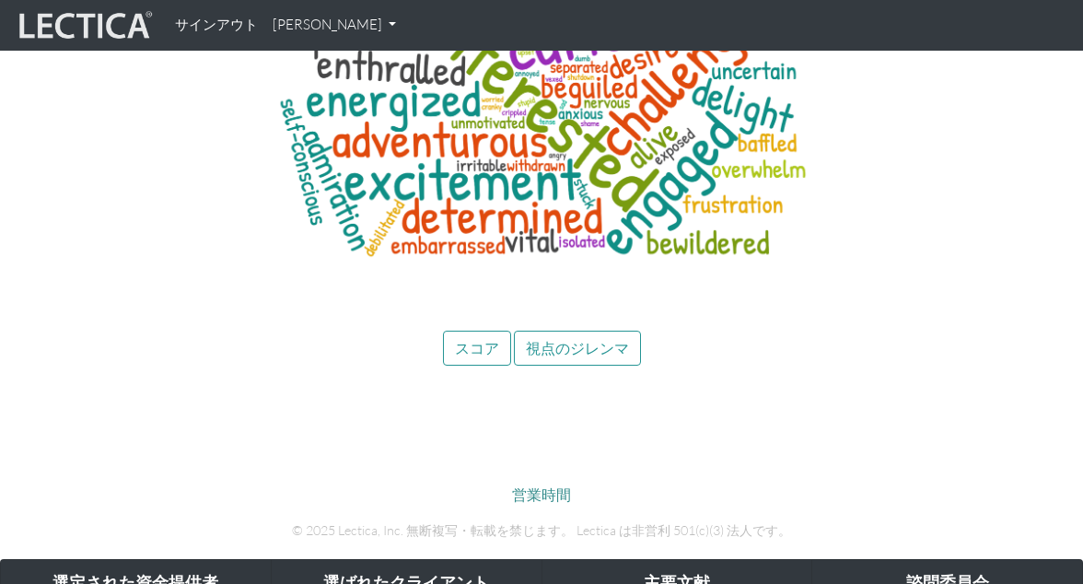
click at [464, 339] on font "スコア" at bounding box center [477, 347] width 44 height 17
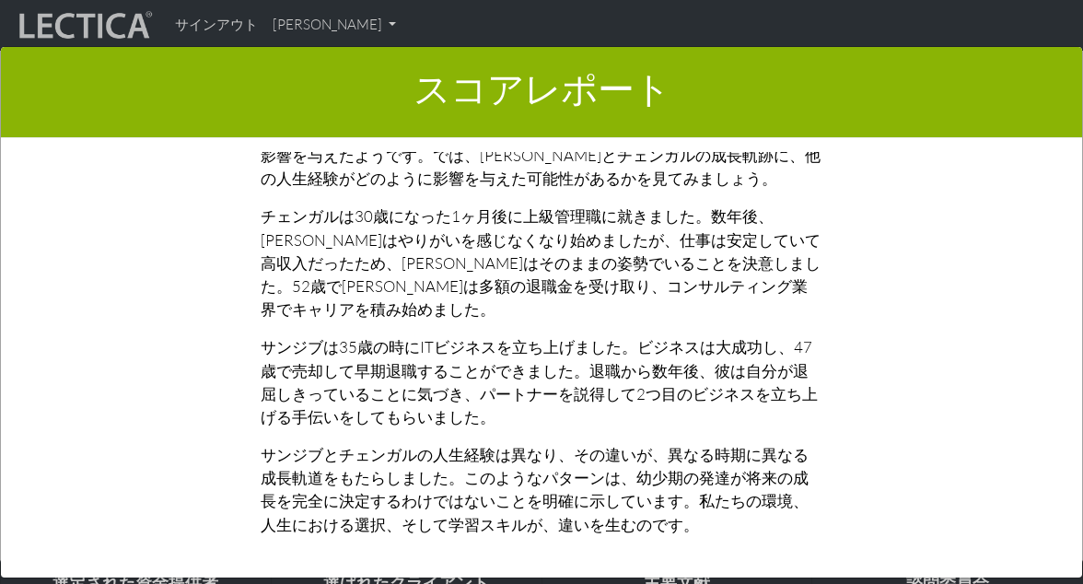
scroll to position [4, 0]
